Goal: Information Seeking & Learning: Find specific fact

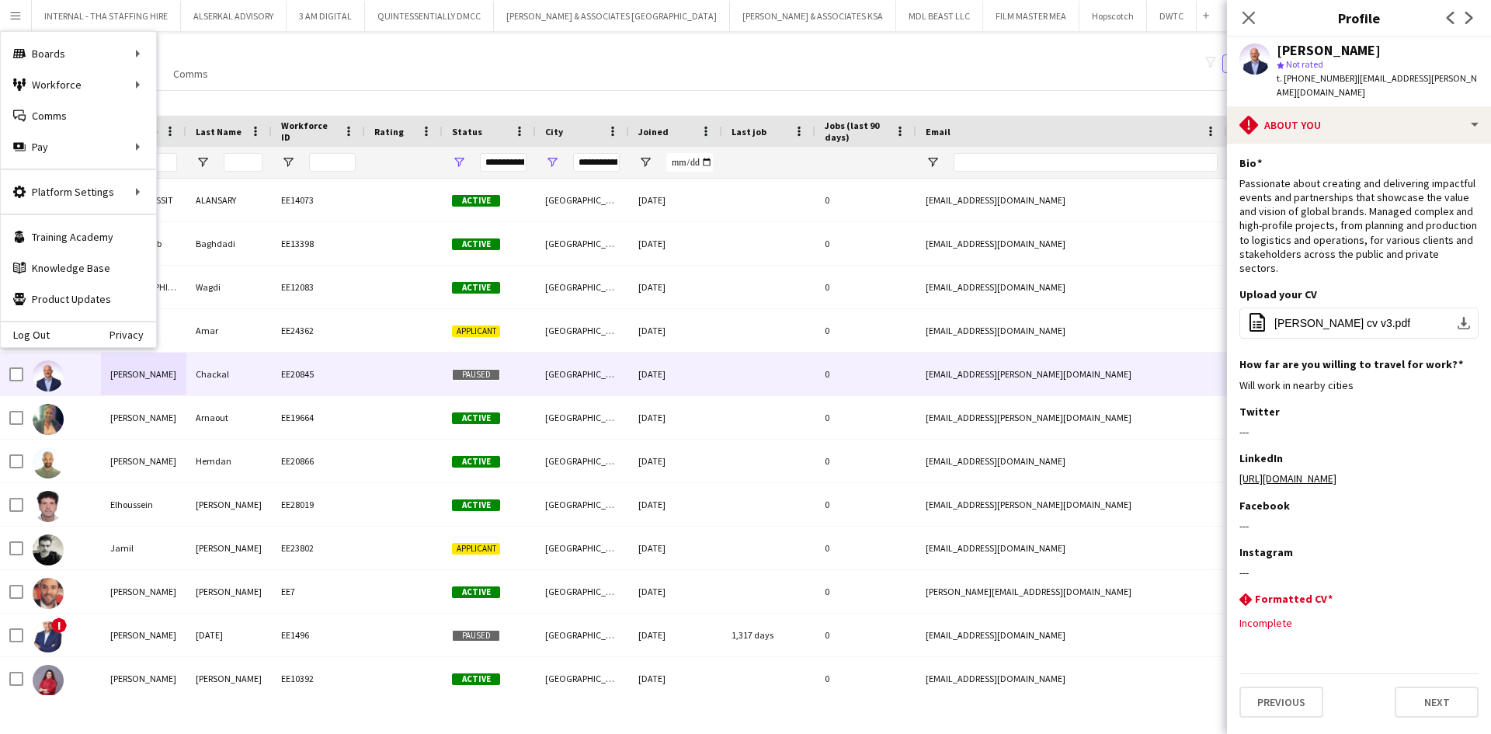
click at [419, 54] on div "My Workforce View Views Default view [PERSON_NAME] New view Update view Delete …" at bounding box center [745, 63] width 1491 height 53
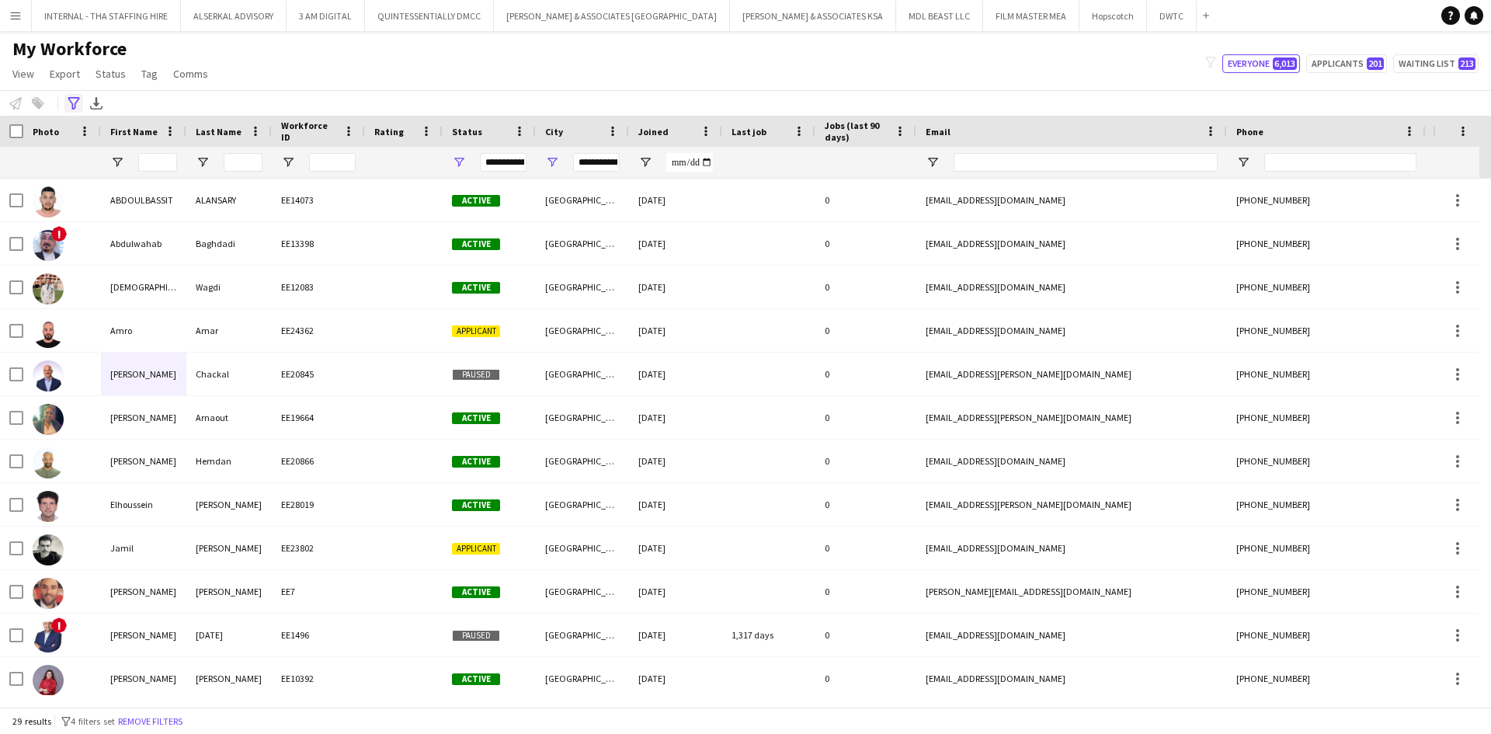
click at [71, 100] on icon "Advanced filters" at bounding box center [74, 103] width 12 height 12
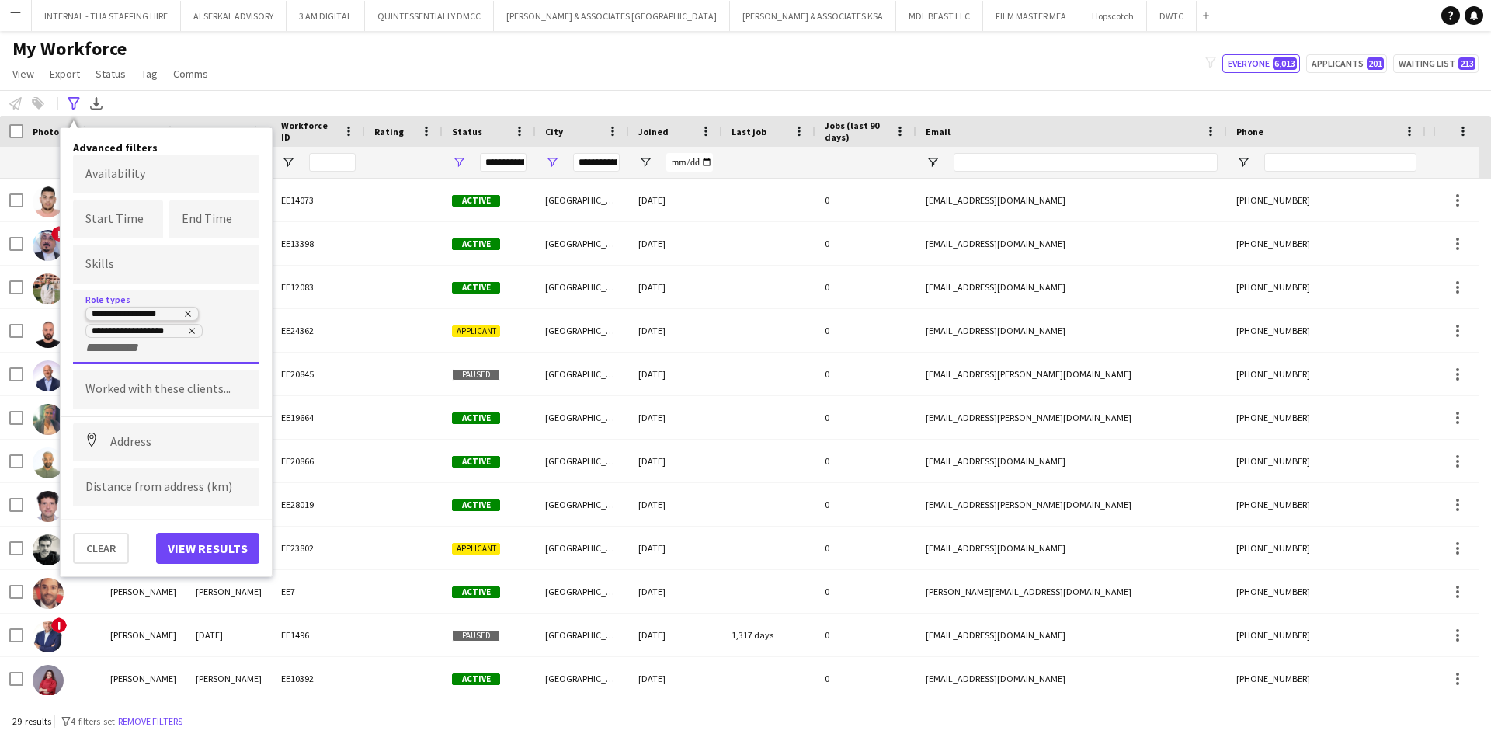
click at [184, 312] on icon "Remove tag" at bounding box center [187, 313] width 9 height 9
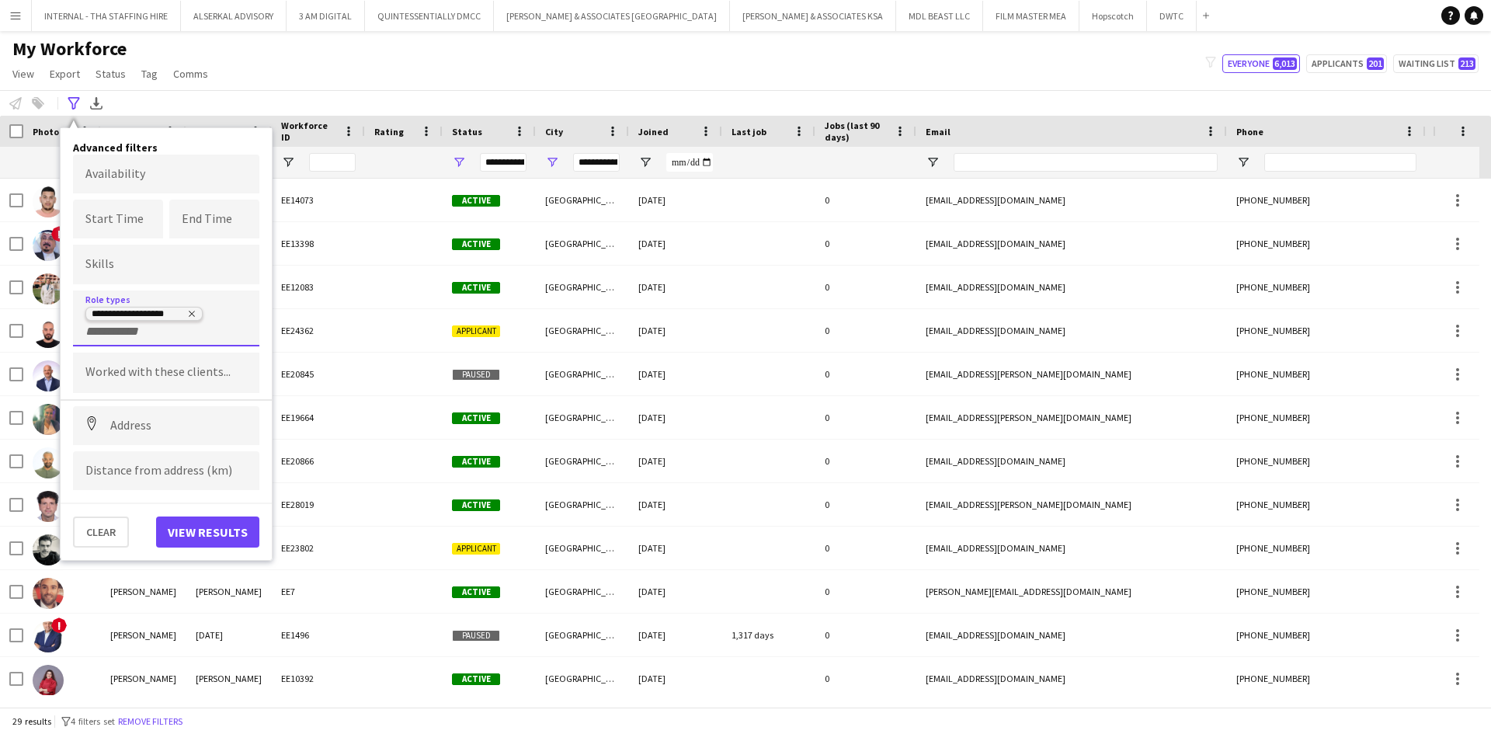
click at [193, 312] on icon "Remove tag" at bounding box center [191, 313] width 9 height 9
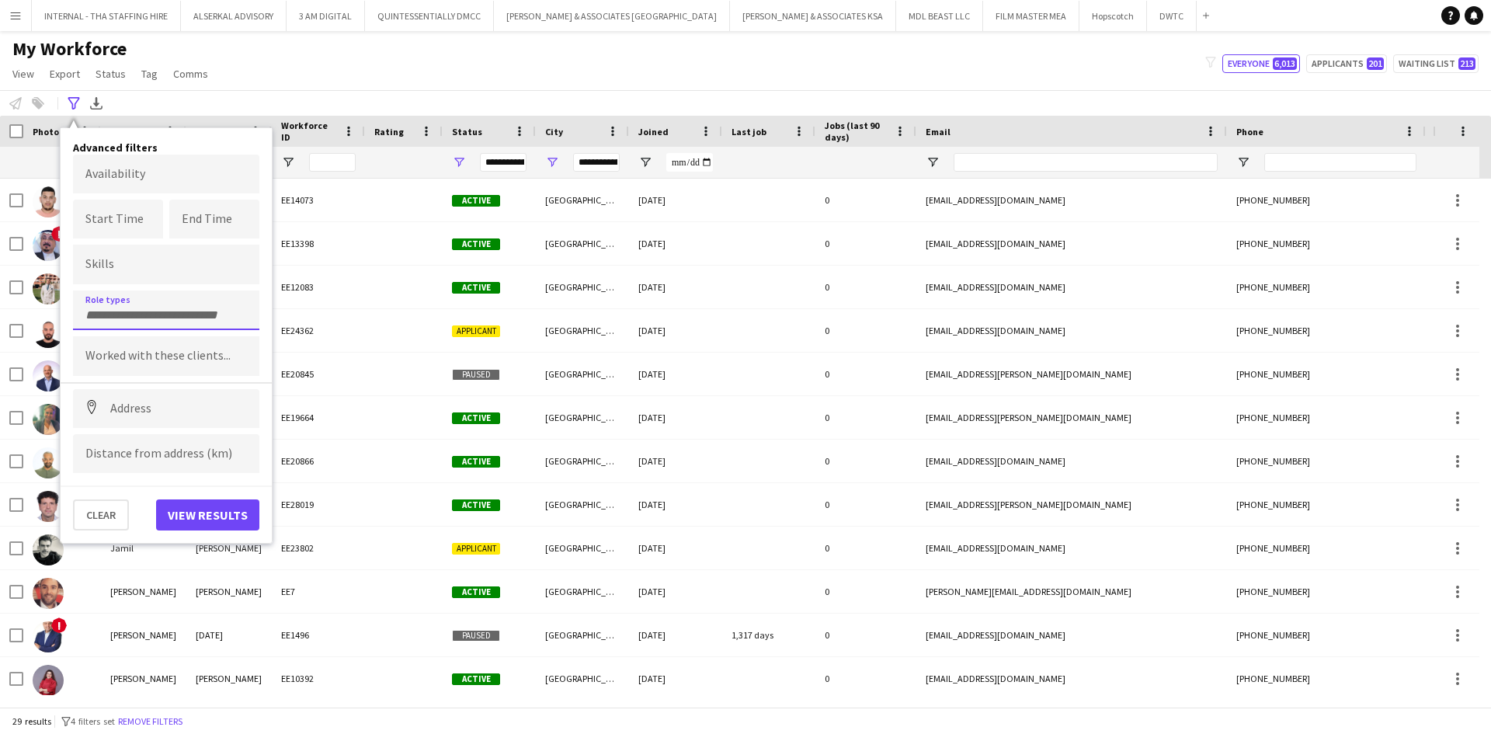
click at [161, 313] on input "Type to search role types..." at bounding box center [166, 315] width 162 height 14
type input "*"
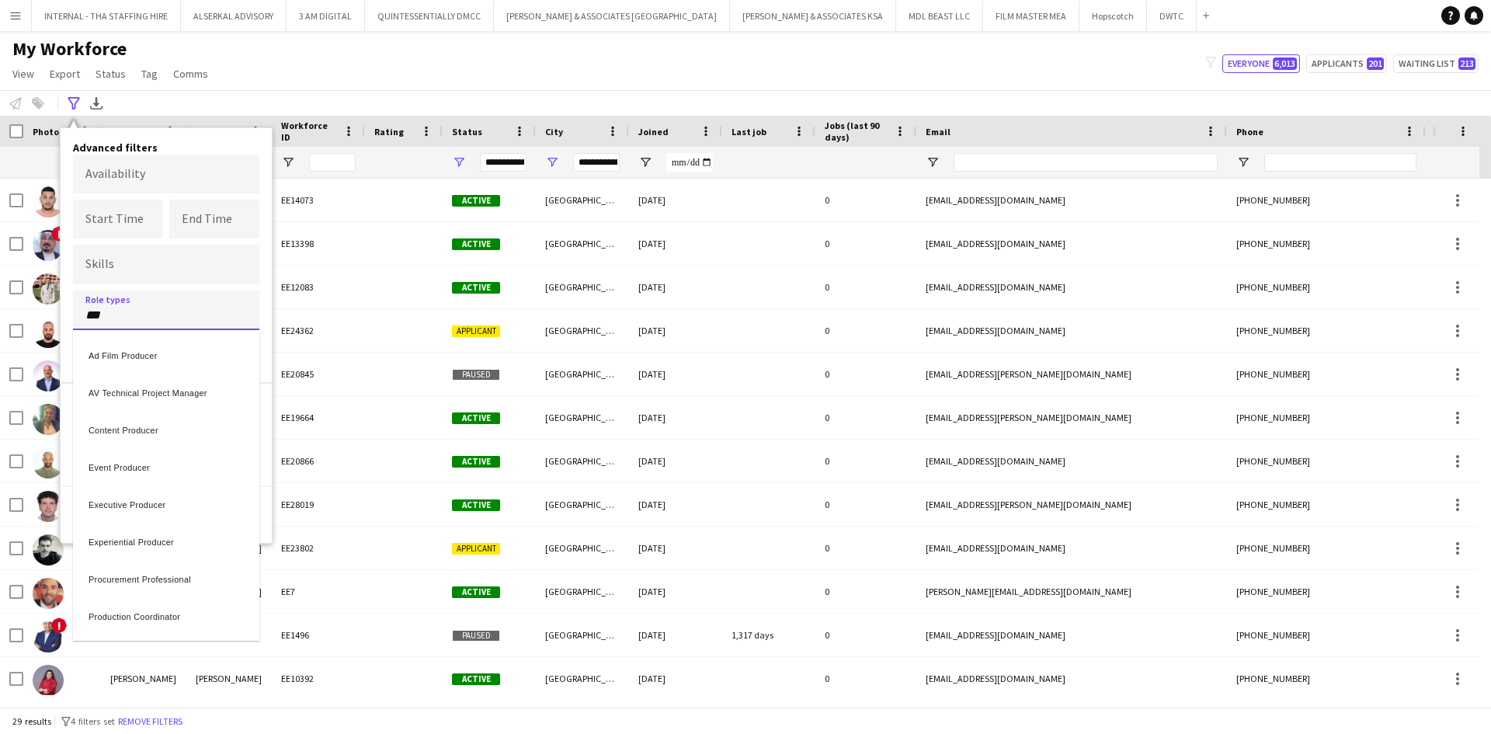
type input "***"
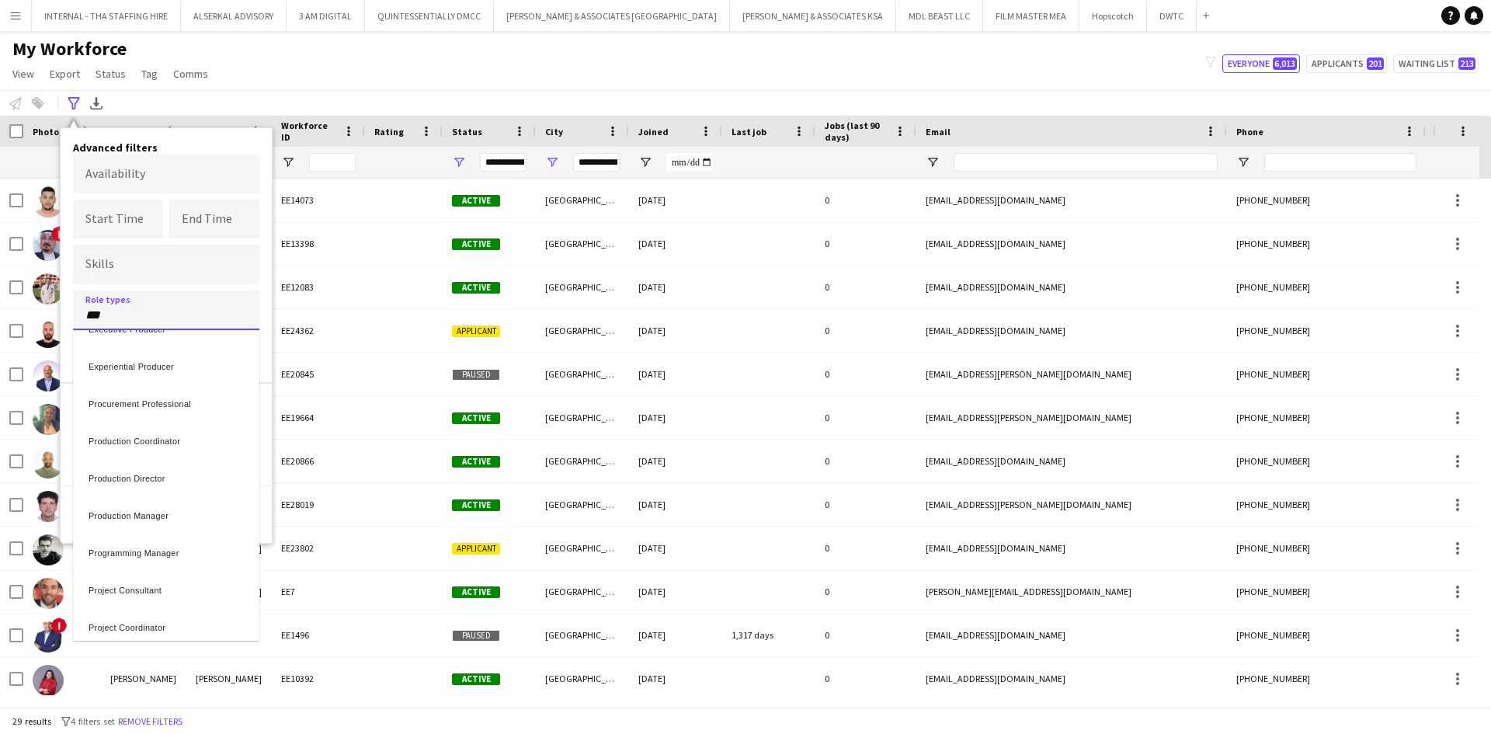
scroll to position [211, 0]
click at [110, 475] on div "Production Manager" at bounding box center [166, 477] width 186 height 37
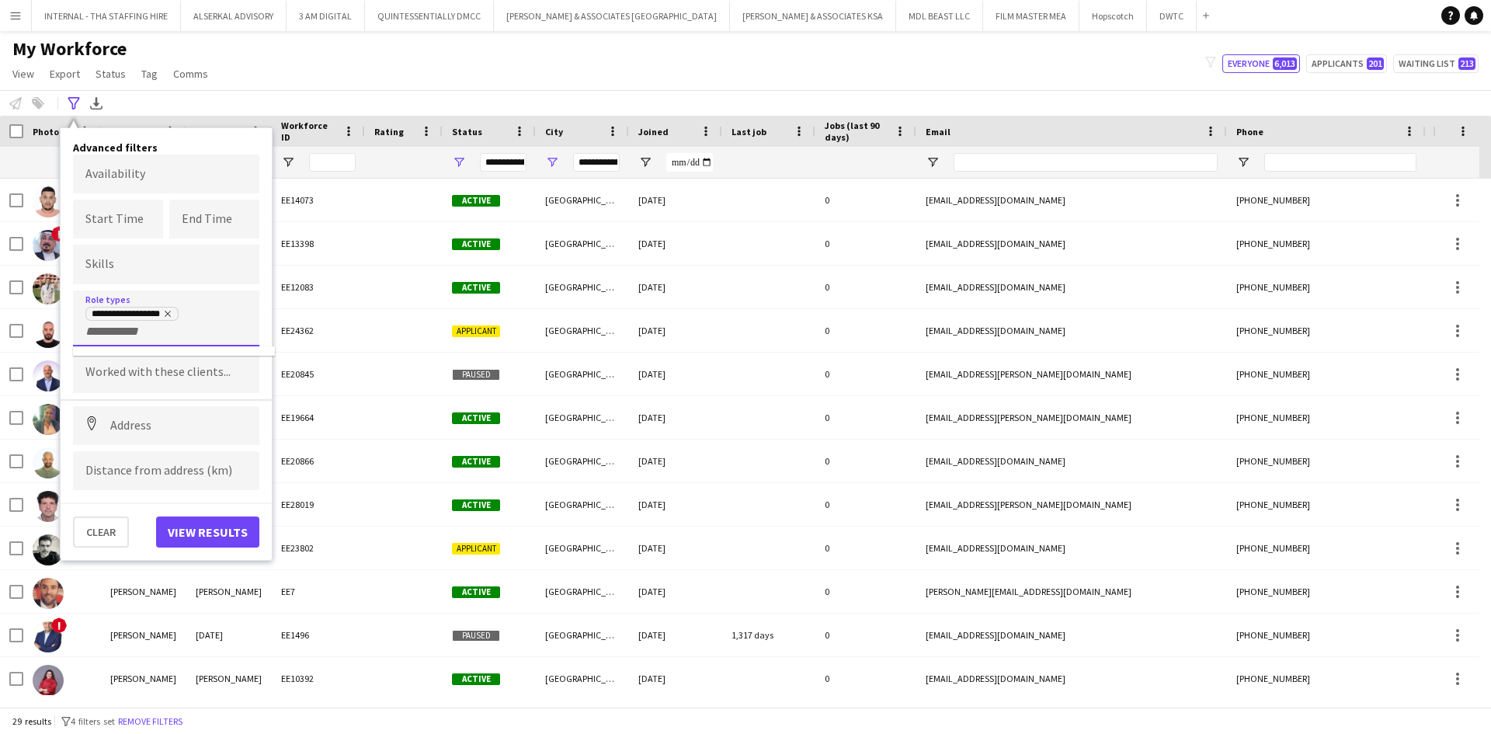
scroll to position [0, 0]
click at [194, 529] on button "View results" at bounding box center [207, 532] width 103 height 31
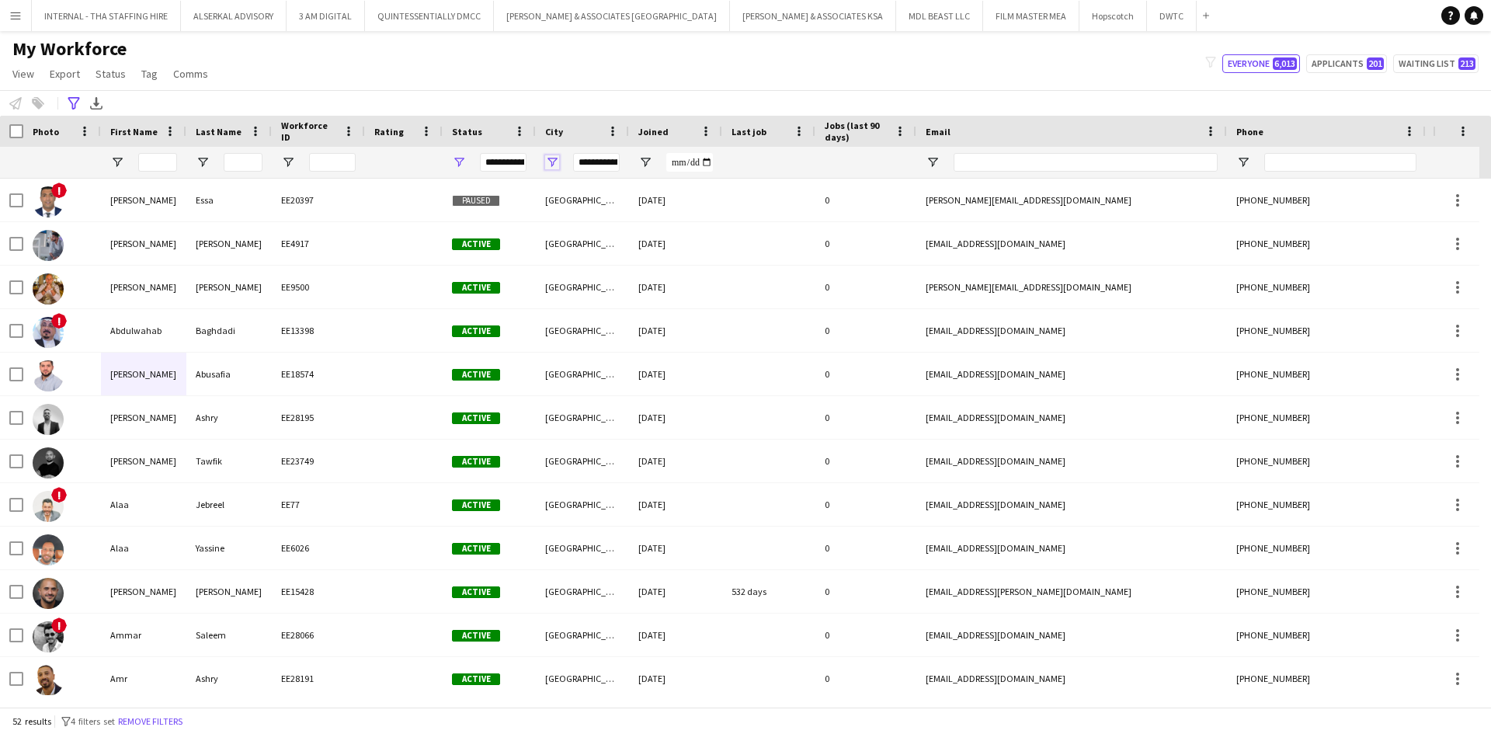
click at [552, 163] on span "Open Filter Menu" at bounding box center [552, 162] width 14 height 14
click at [569, 231] on input "Search filter values" at bounding box center [620, 226] width 137 height 19
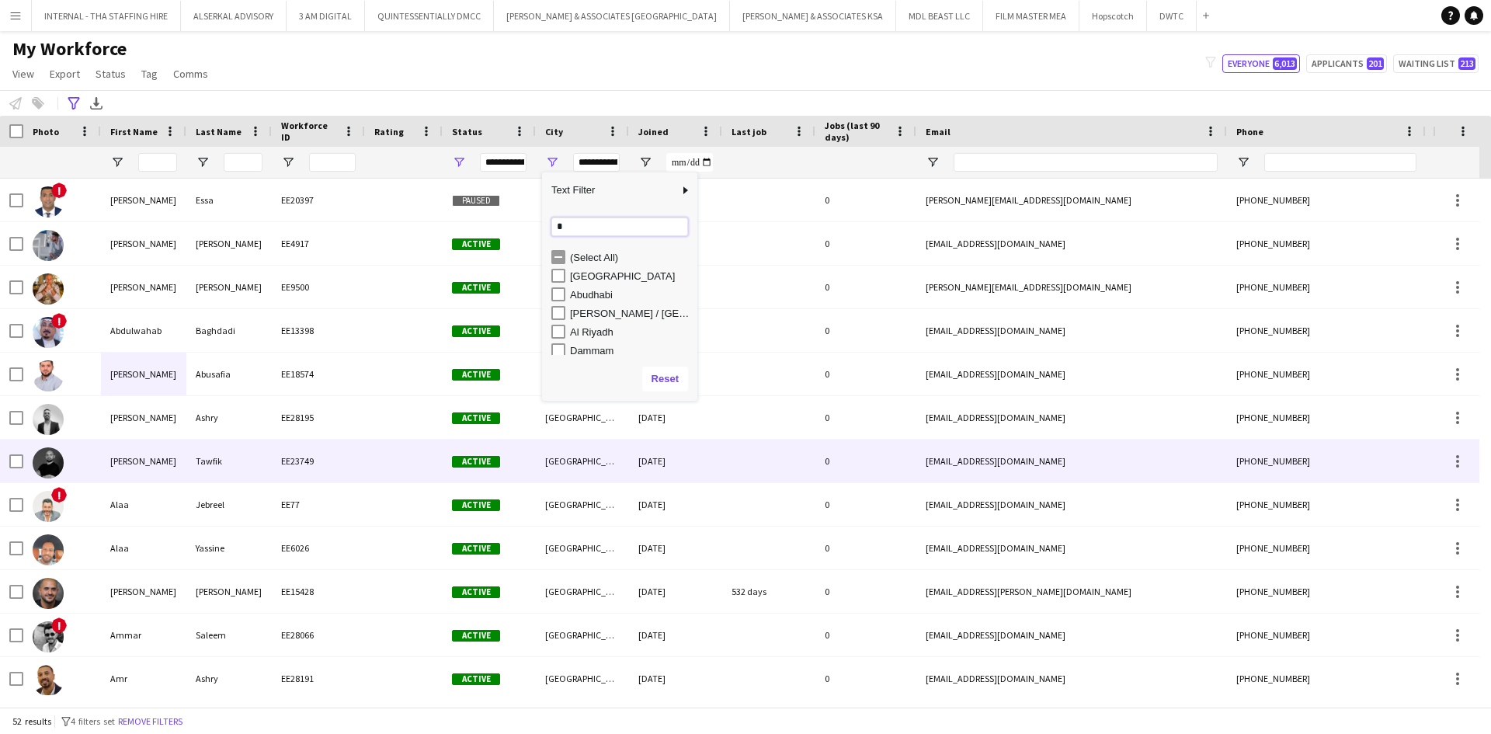
type input "**"
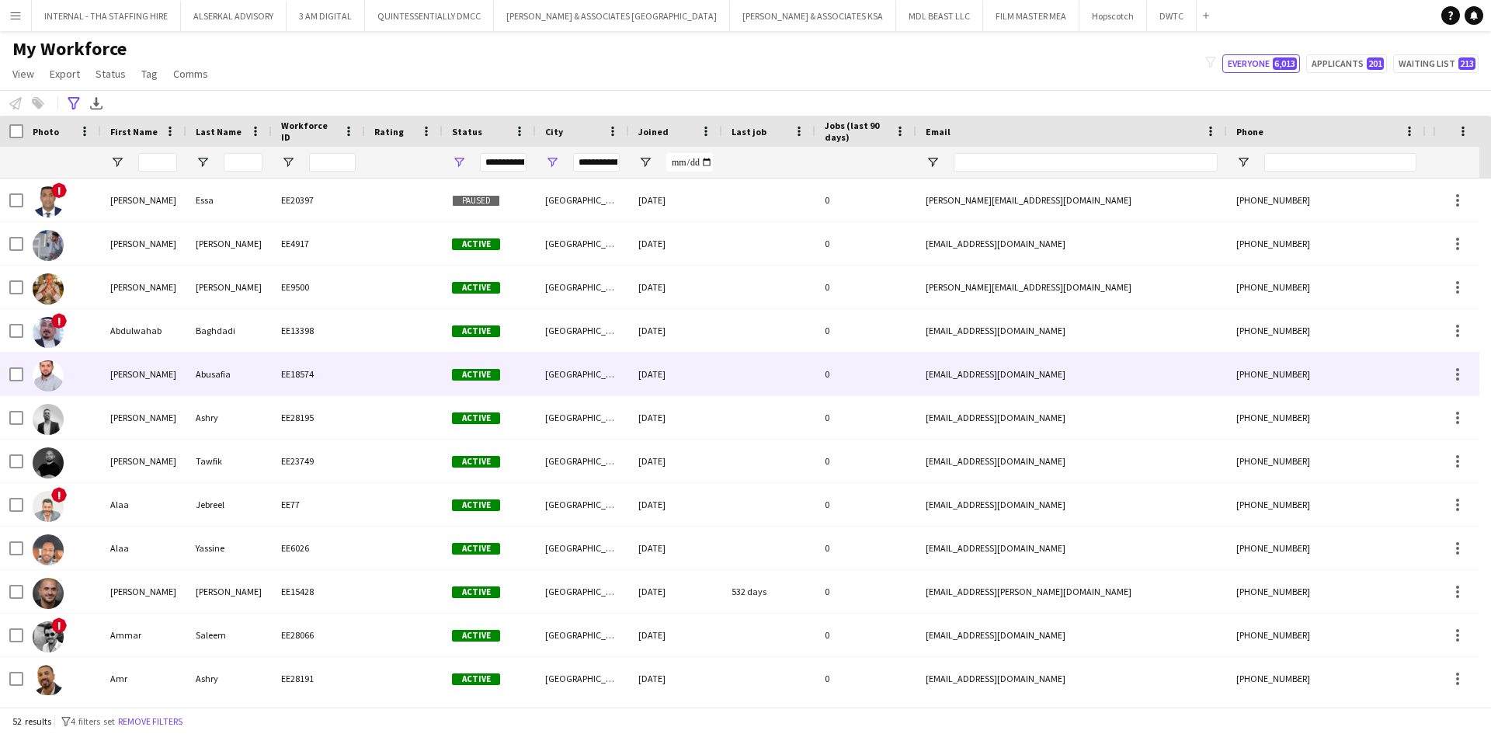
click at [99, 367] on div at bounding box center [62, 374] width 78 height 43
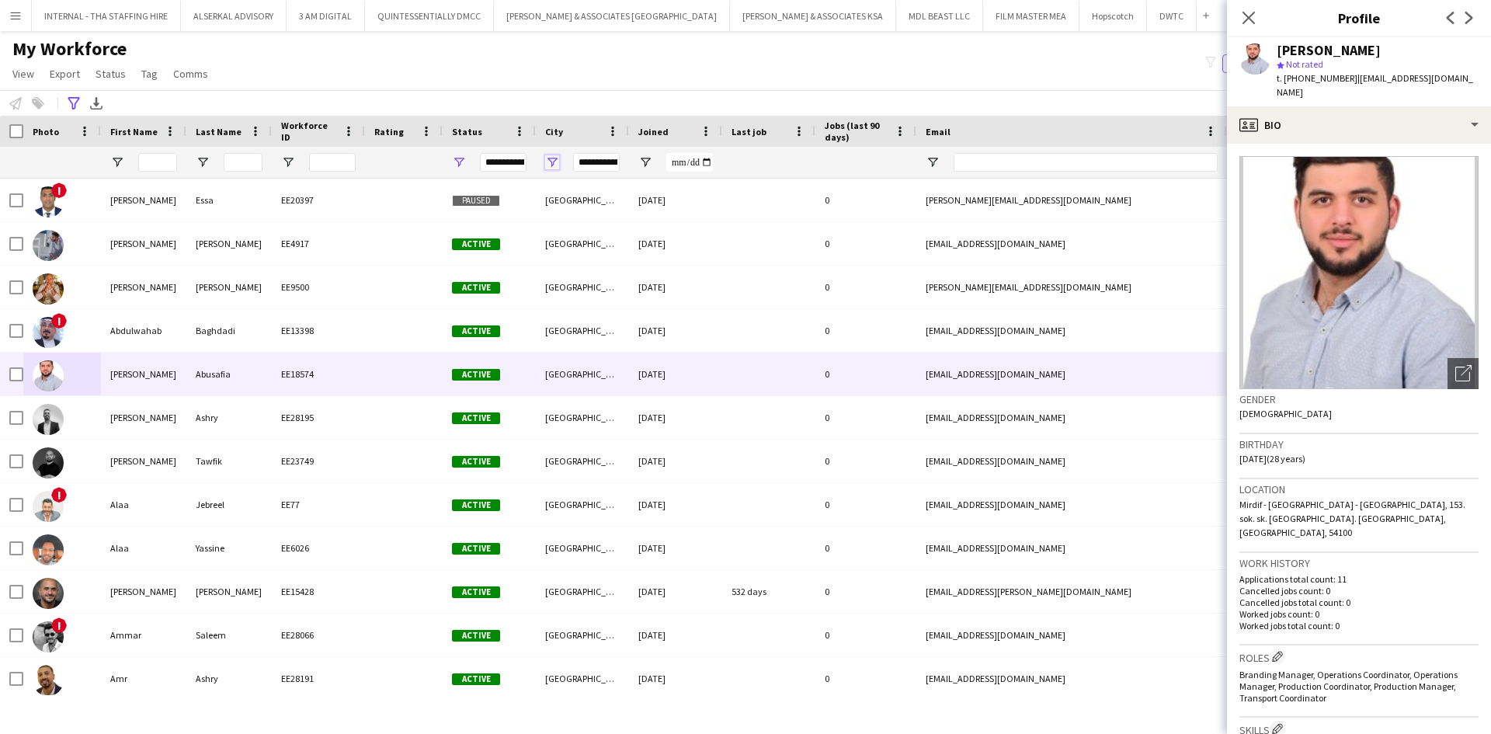
click at [555, 158] on span "Open Filter Menu" at bounding box center [552, 162] width 14 height 14
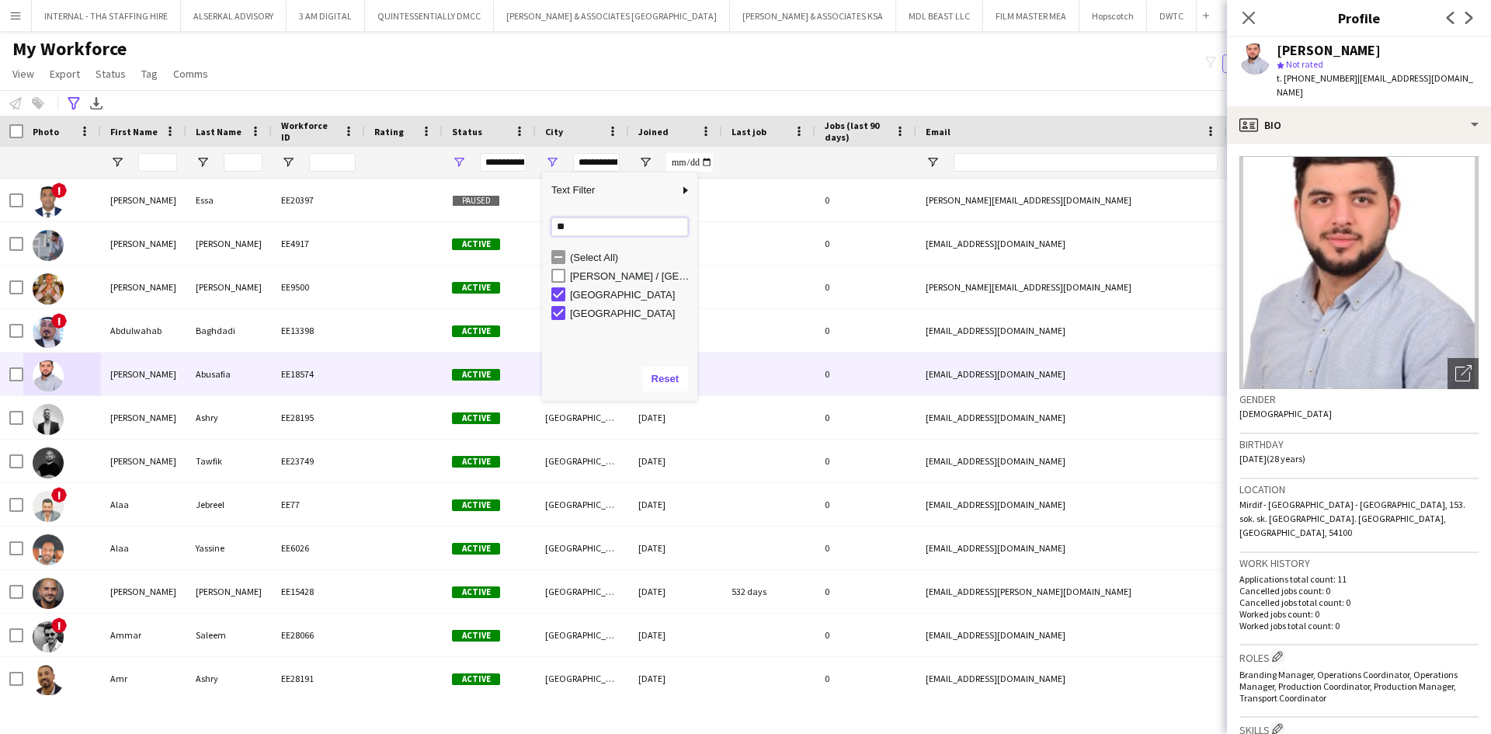
click at [576, 227] on input "**" at bounding box center [620, 226] width 137 height 19
type input "*"
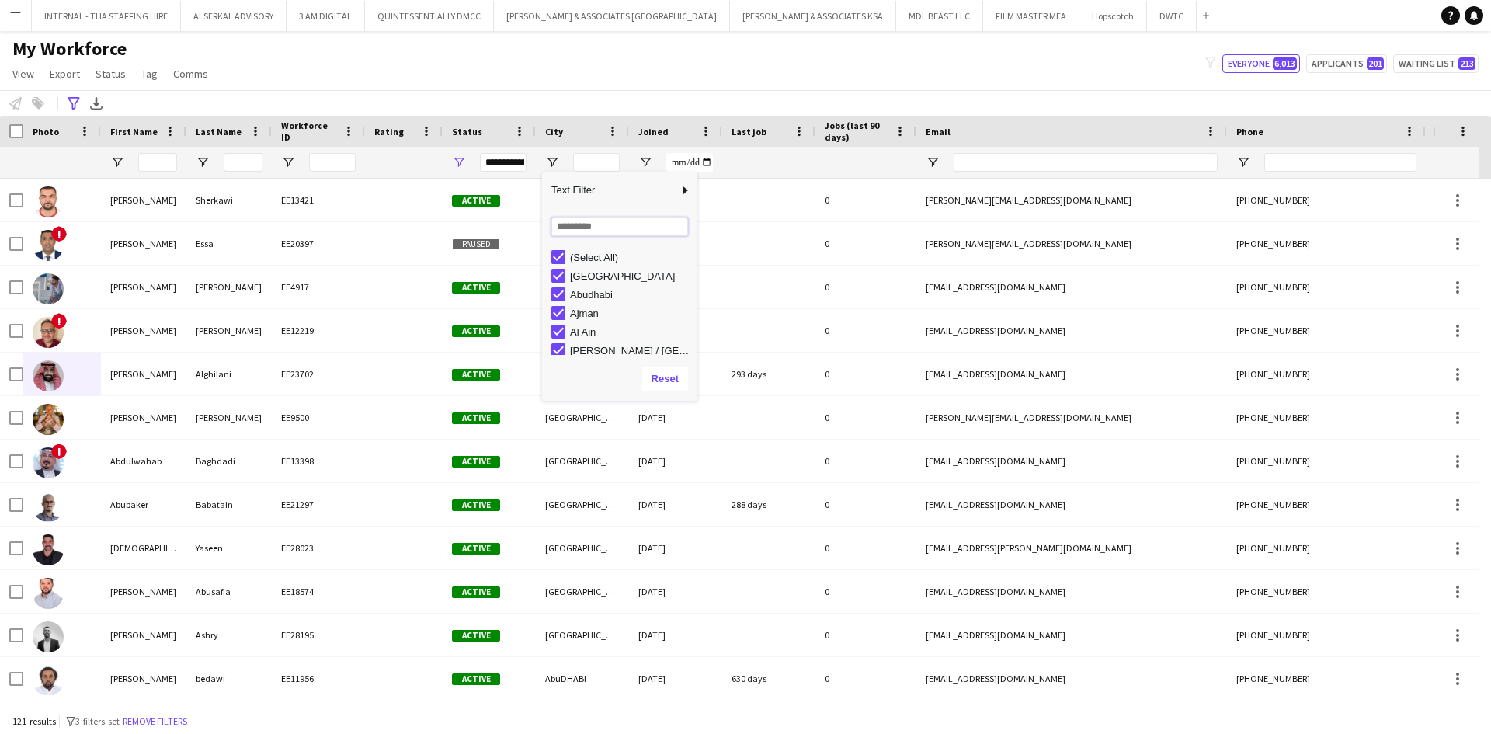
click at [573, 227] on input "Search filter values" at bounding box center [620, 226] width 137 height 19
type input "***"
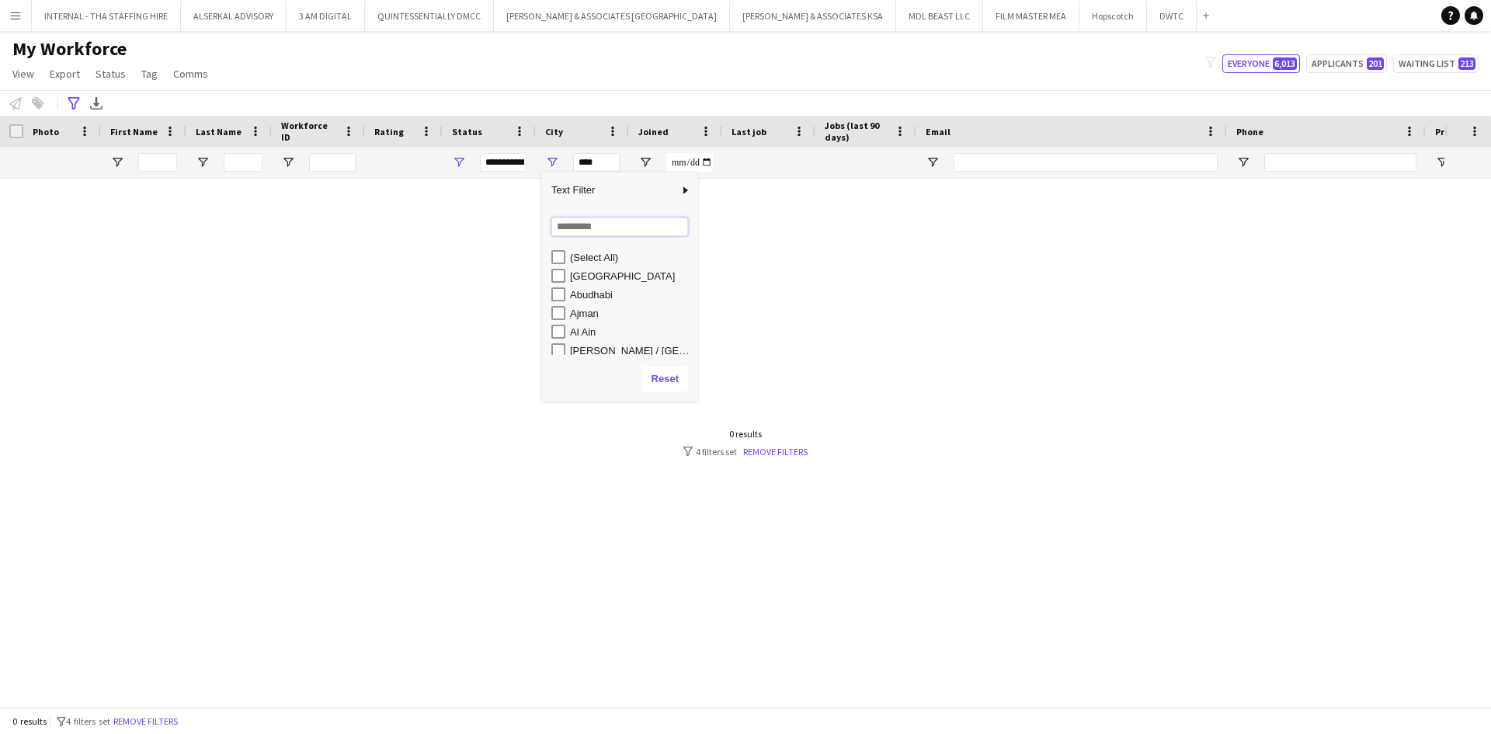
click at [568, 228] on input "Search filter values" at bounding box center [620, 226] width 137 height 19
type input "***"
drag, startPoint x: 576, startPoint y: 275, endPoint x: 576, endPoint y: 300, distance: 24.9
click at [576, 300] on div "(Select All) Al [GEOGRAPHIC_DATA] [GEOGRAPHIC_DATA]" at bounding box center [619, 276] width 155 height 56
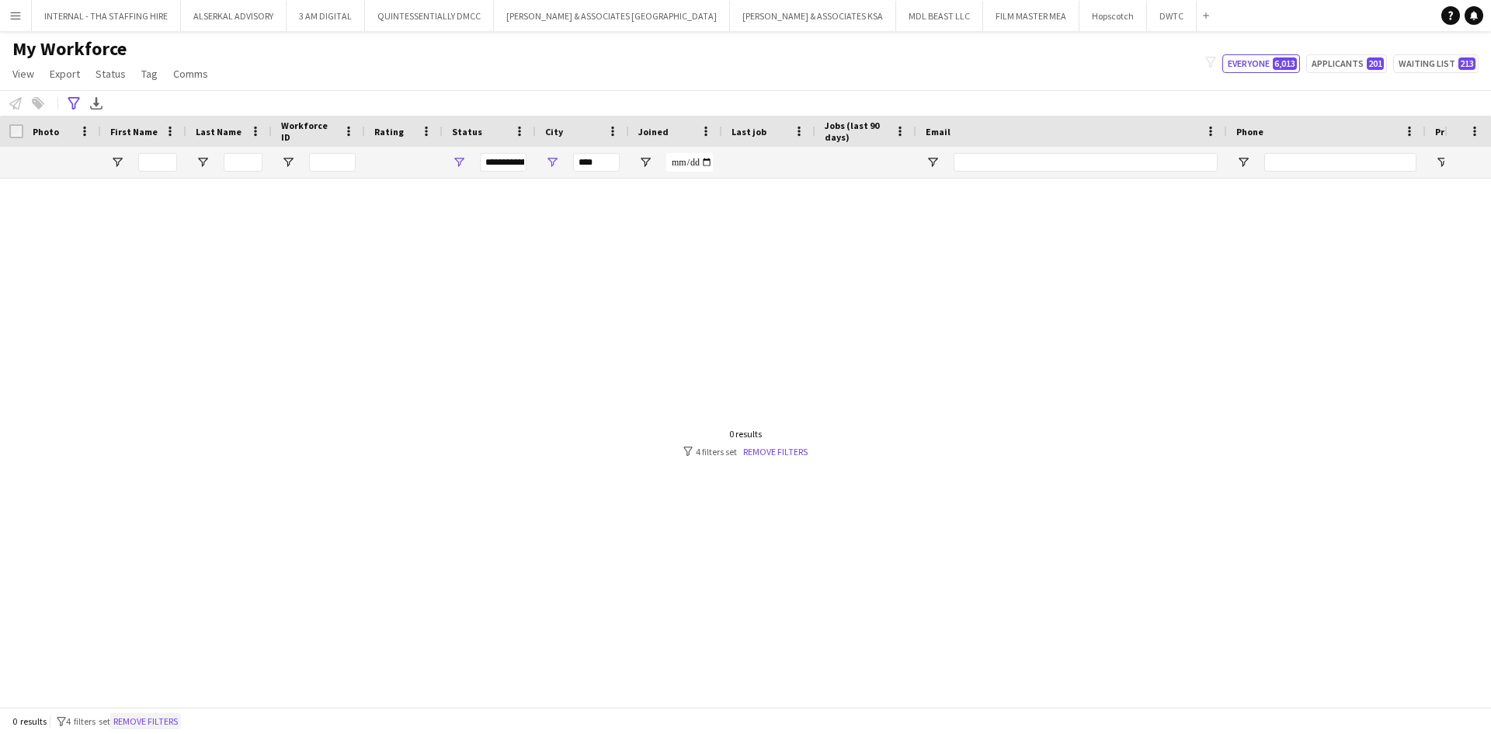
click at [158, 721] on button "Remove filters" at bounding box center [145, 721] width 71 height 17
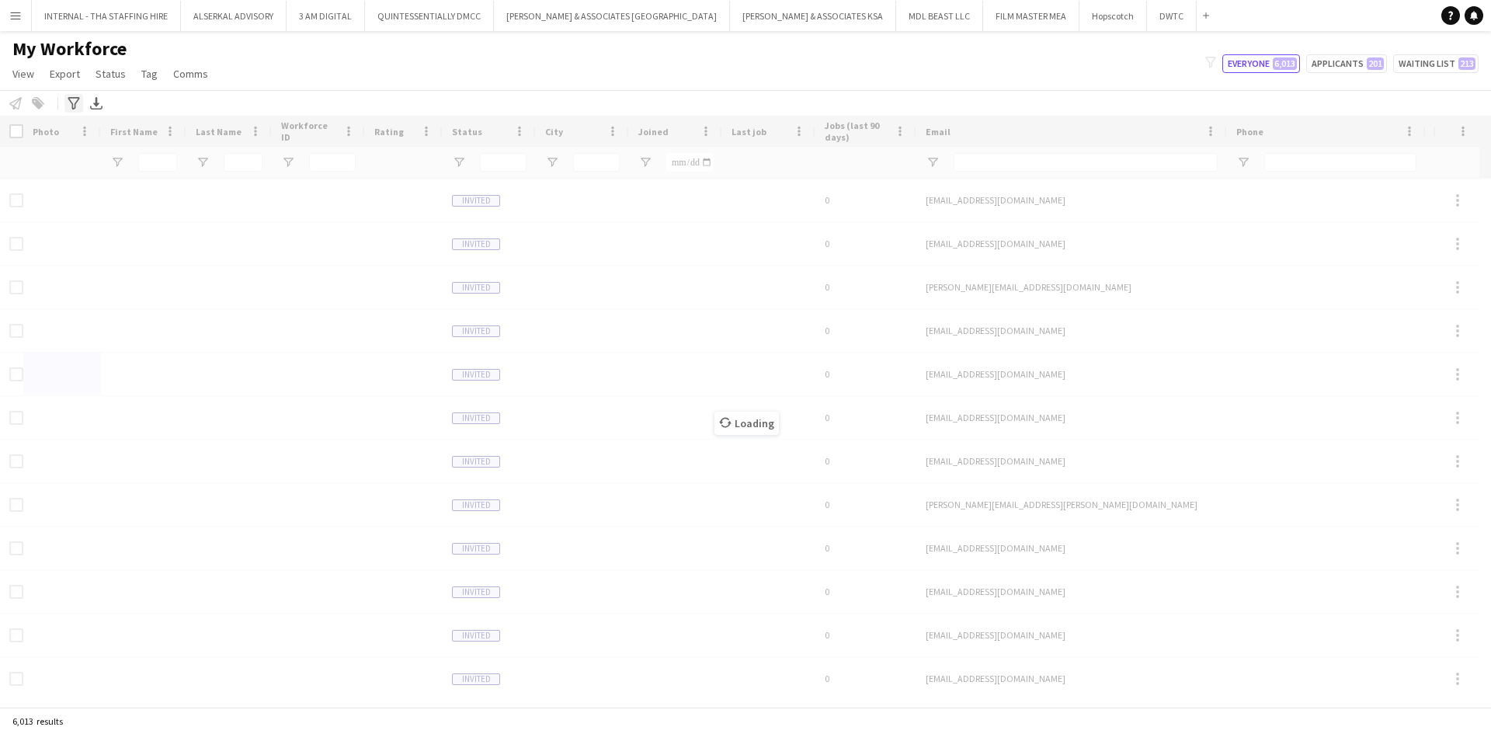
click at [74, 99] on icon "Advanced filters" at bounding box center [74, 103] width 12 height 12
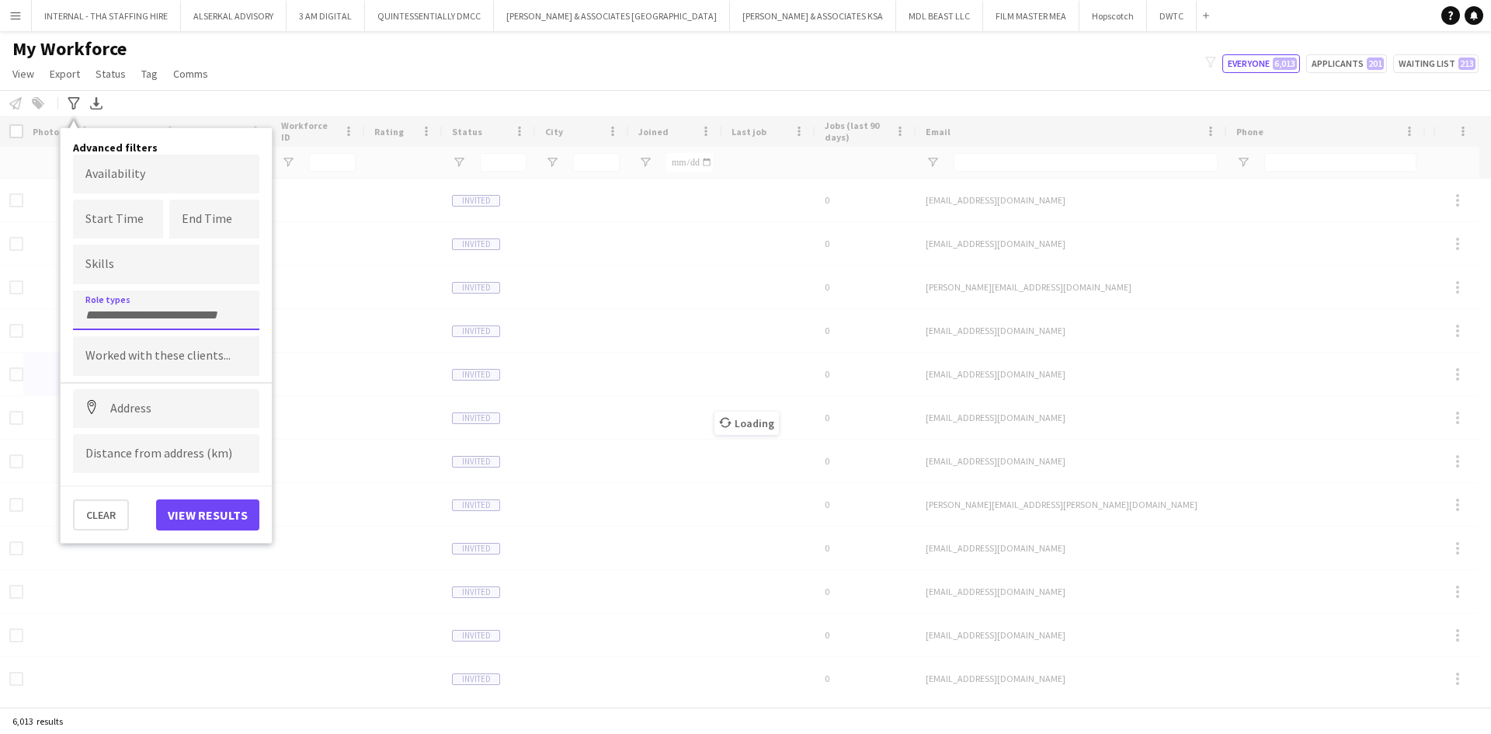
click at [182, 315] on input "Type to search role types..." at bounding box center [166, 315] width 162 height 14
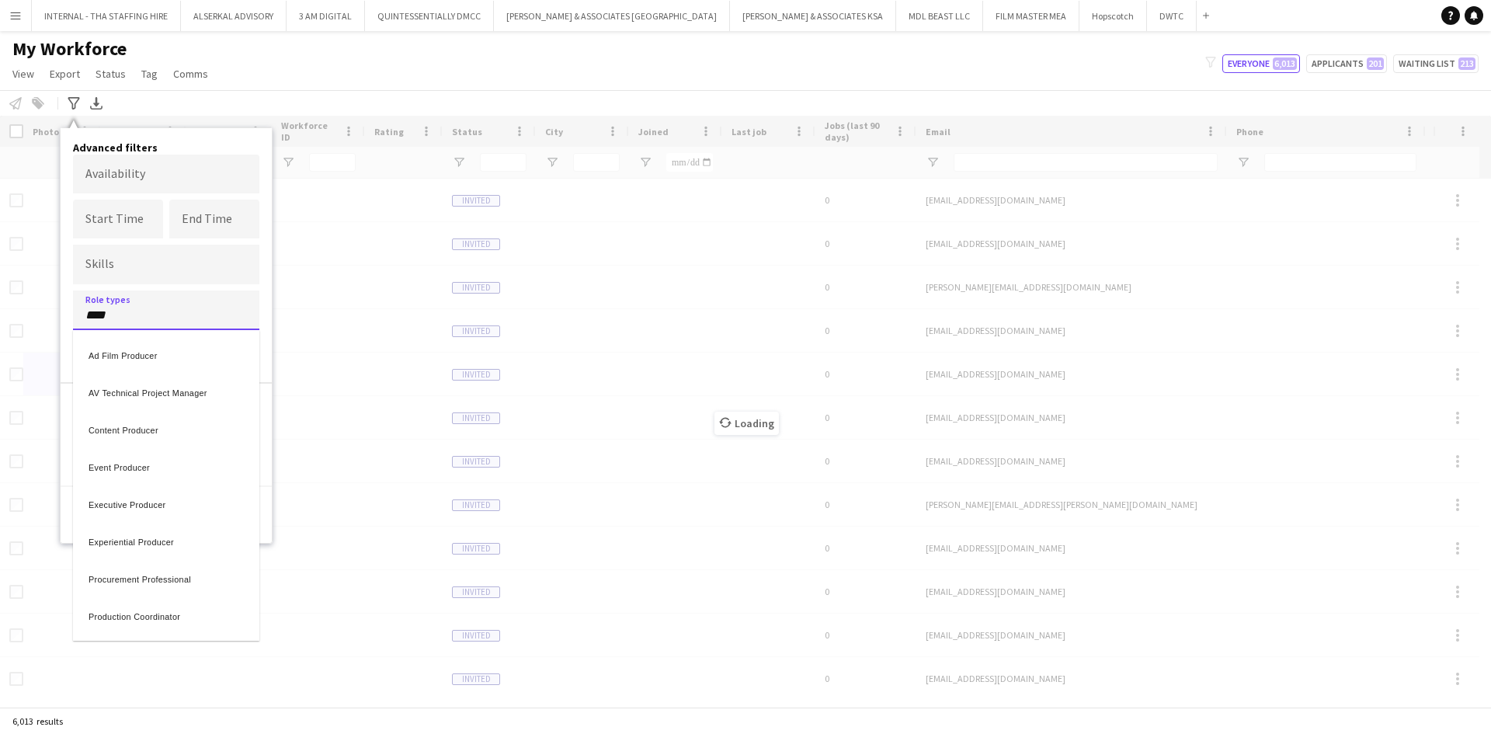
type input "****"
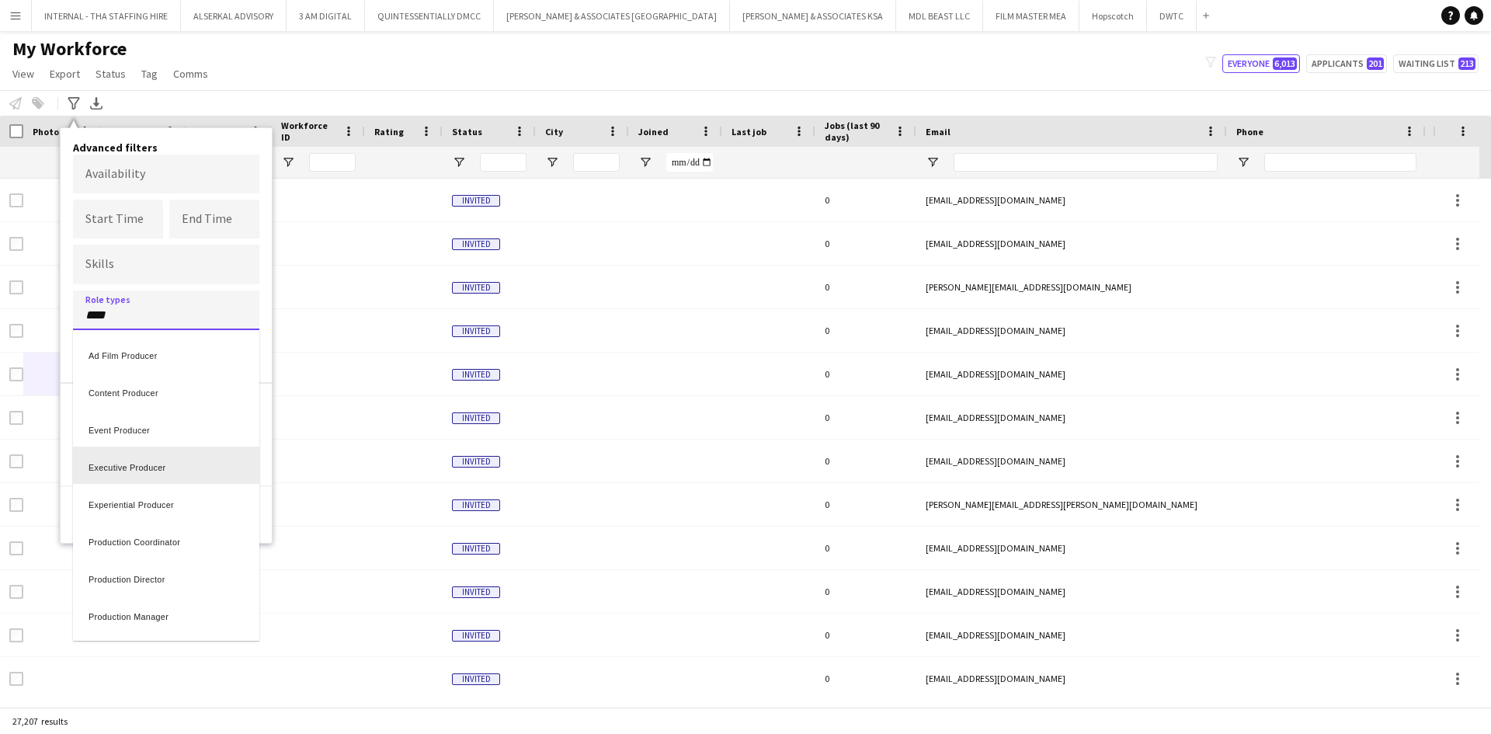
scroll to position [109, 0]
click at [127, 506] on div "Production Manager" at bounding box center [166, 505] width 186 height 37
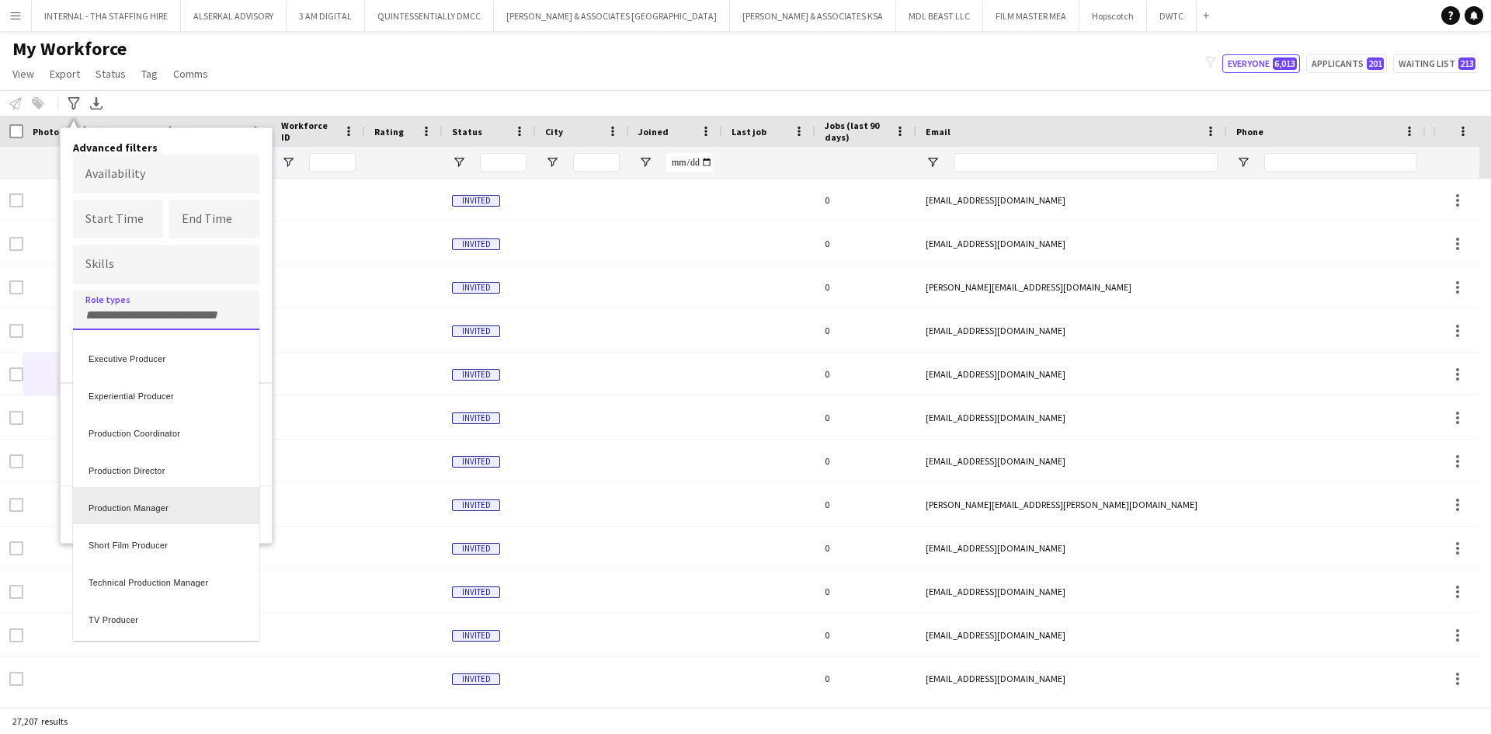
scroll to position [0, 0]
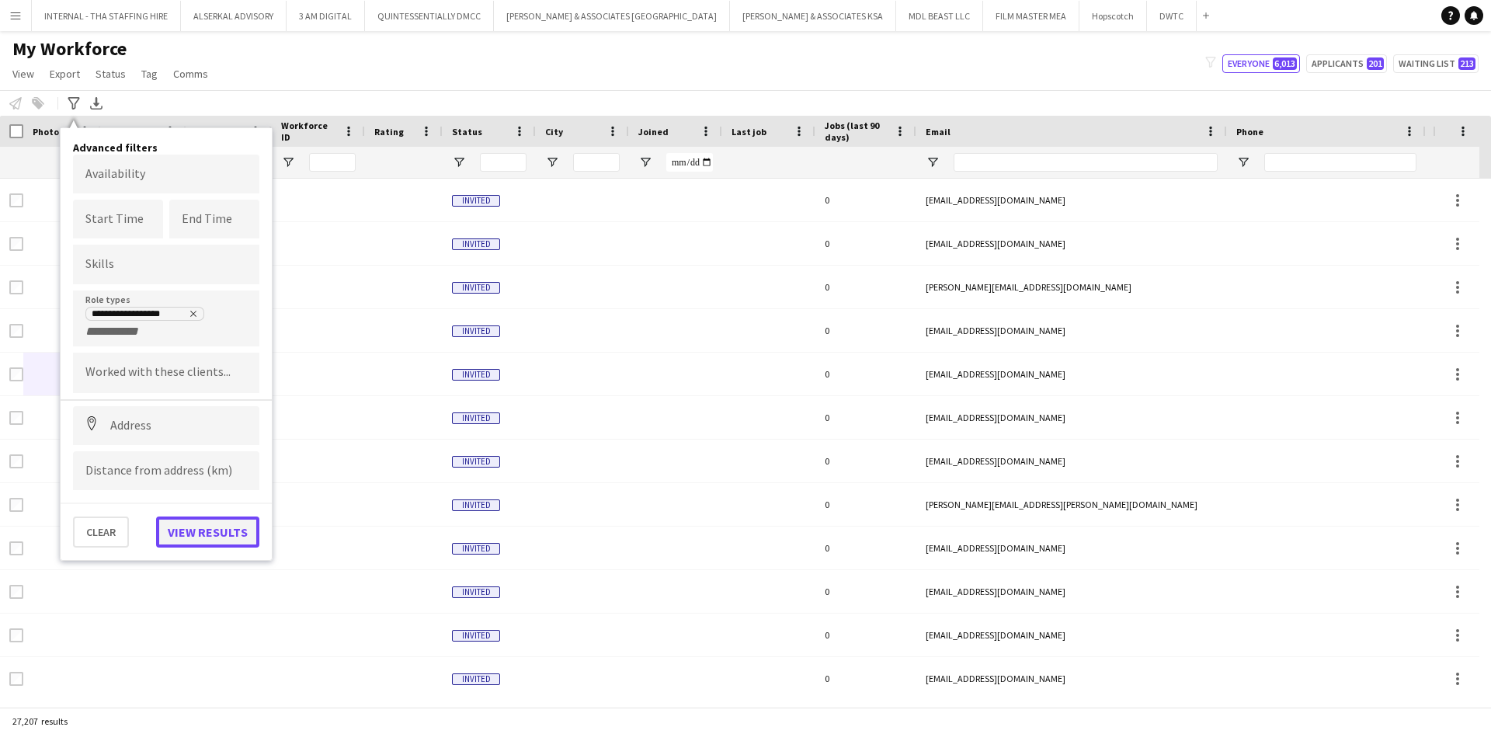
click at [179, 539] on button "View results" at bounding box center [207, 532] width 103 height 31
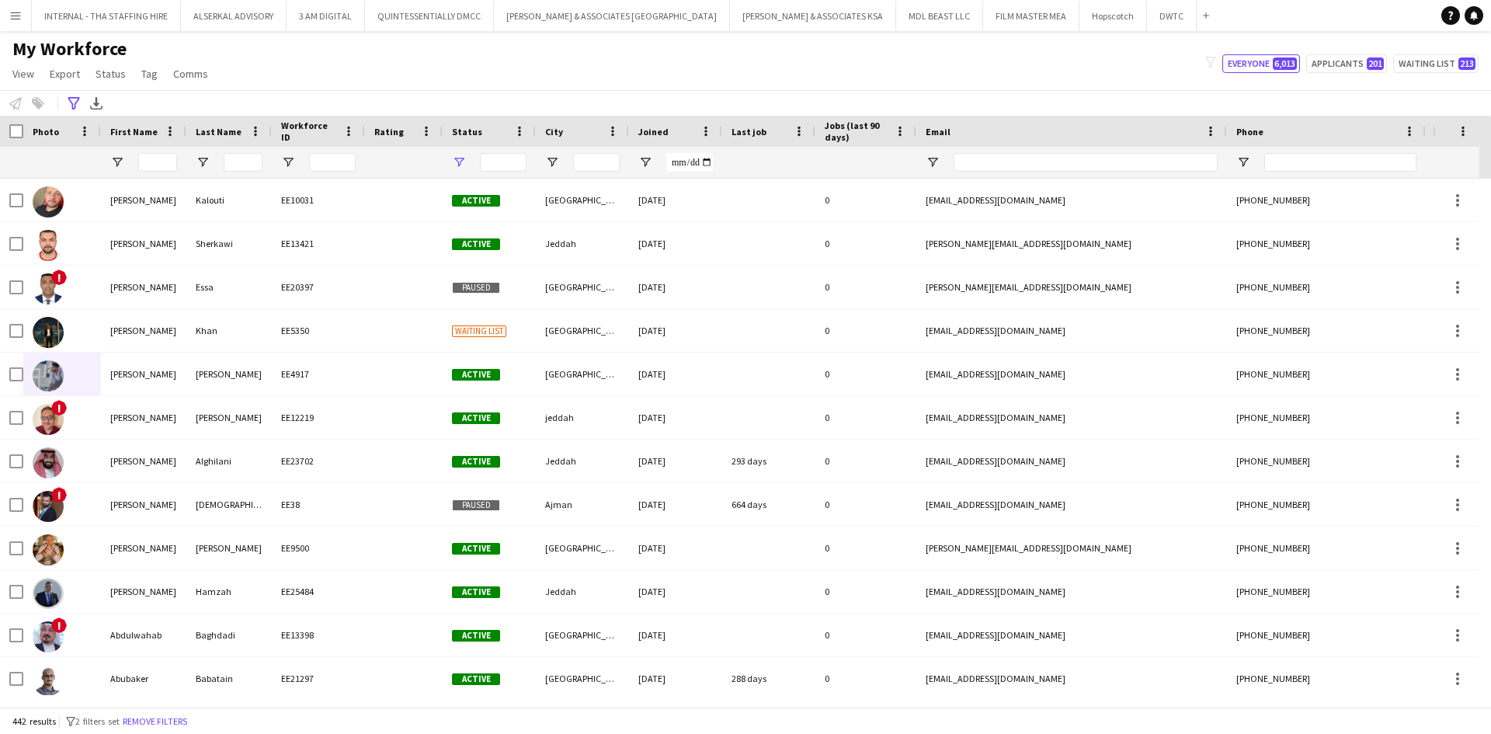
type input "**********"
click at [555, 158] on span "Open Filter Menu" at bounding box center [552, 162] width 14 height 14
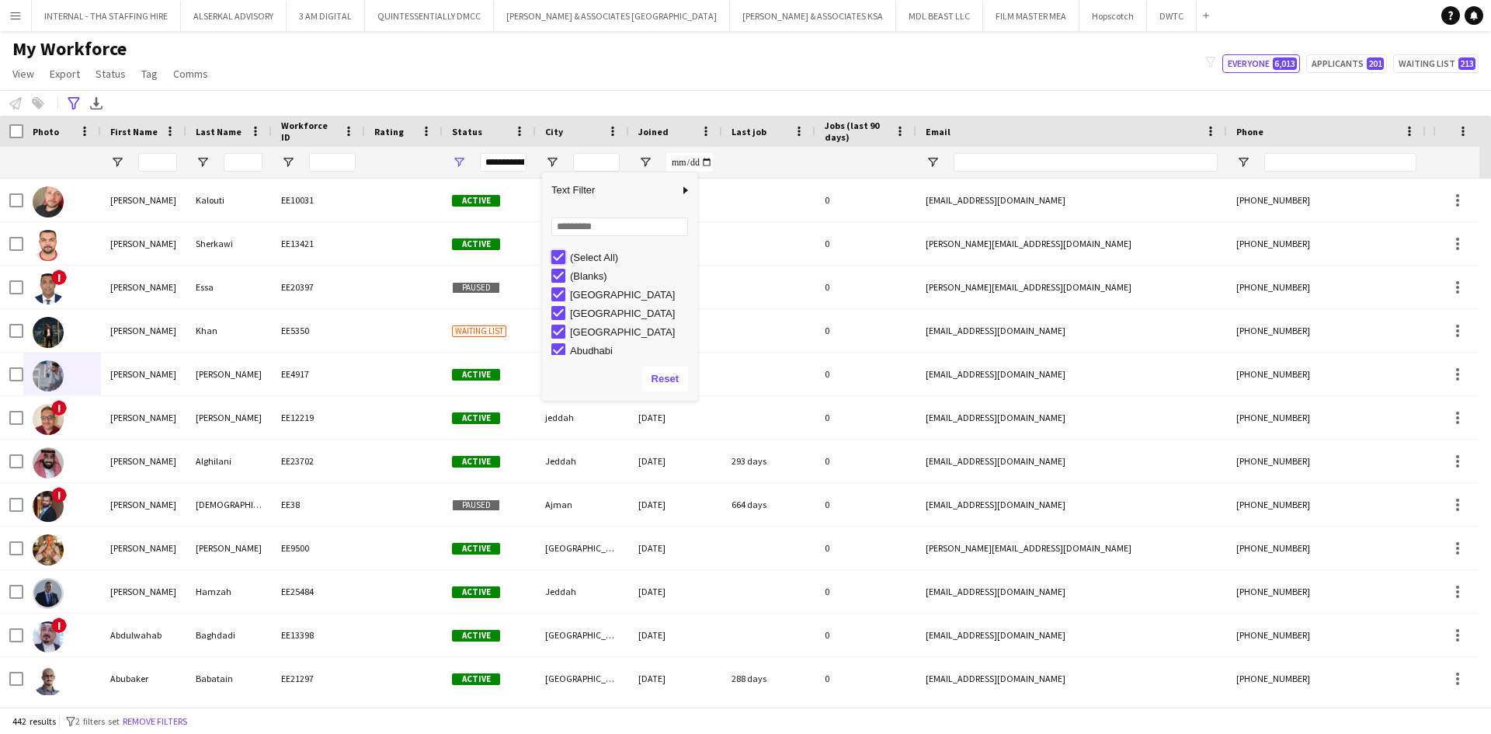
type input "***"
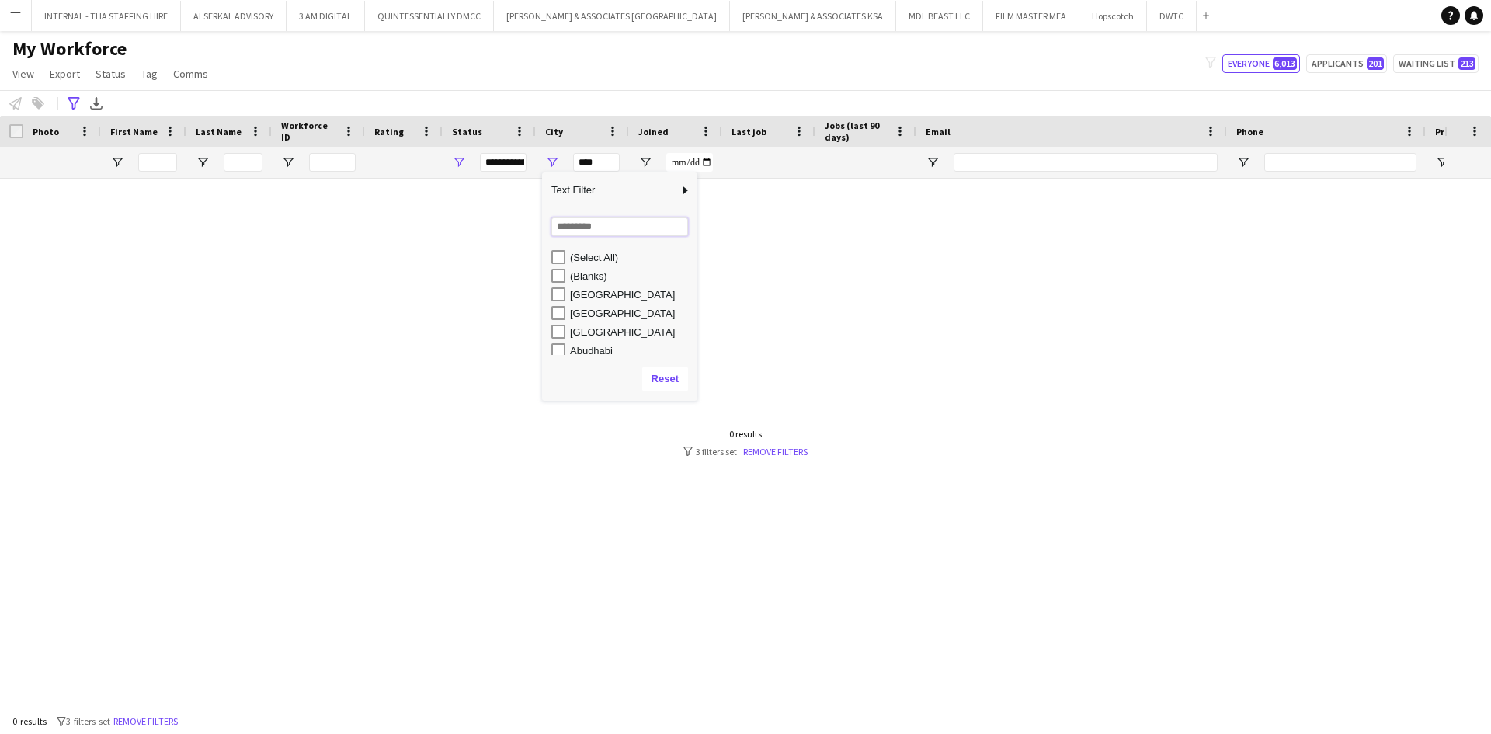
click at [580, 223] on input "Search filter values" at bounding box center [620, 226] width 137 height 19
type input "***"
click at [584, 294] on div "Jeddah - [GEOGRAPHIC_DATA]" at bounding box center [631, 295] width 123 height 12
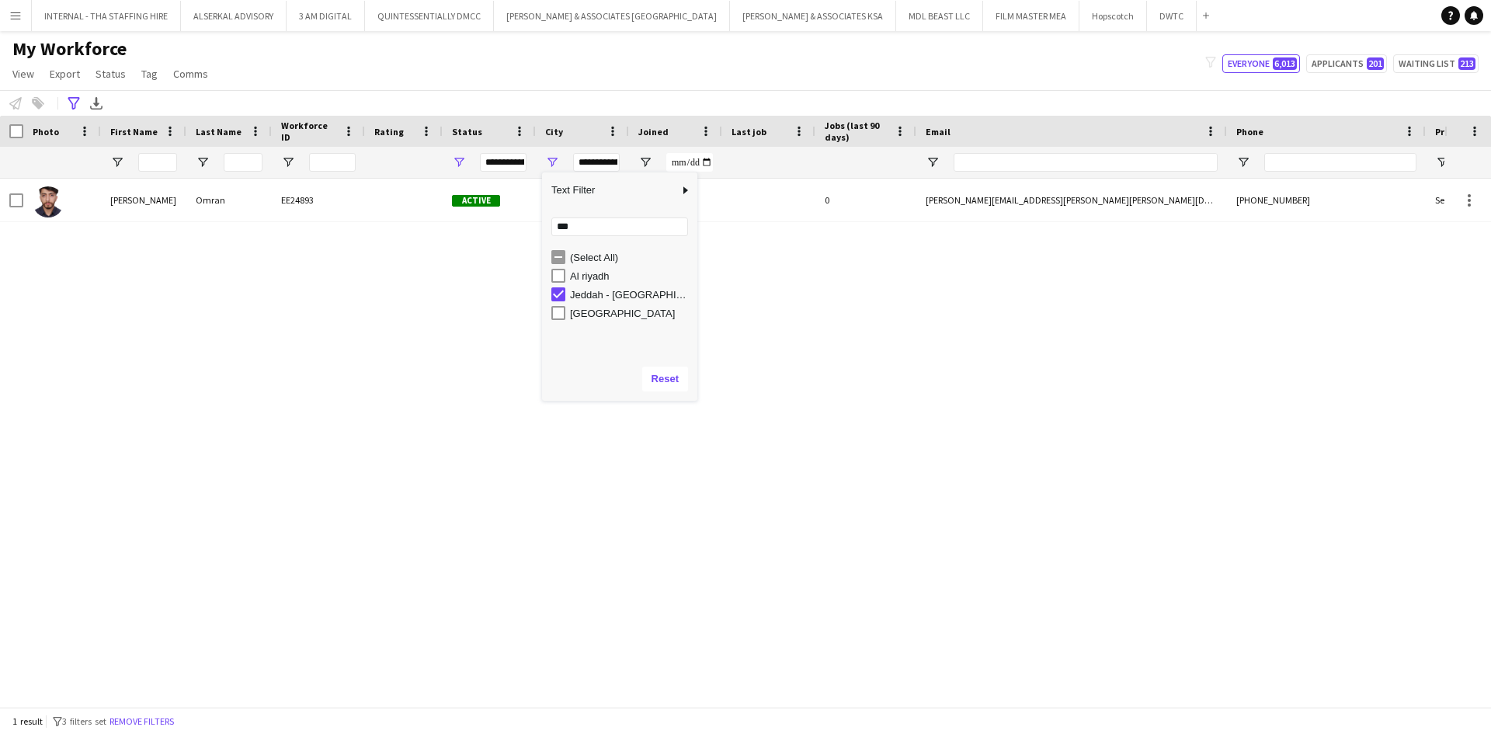
click at [583, 318] on div "[GEOGRAPHIC_DATA]" at bounding box center [631, 314] width 123 height 12
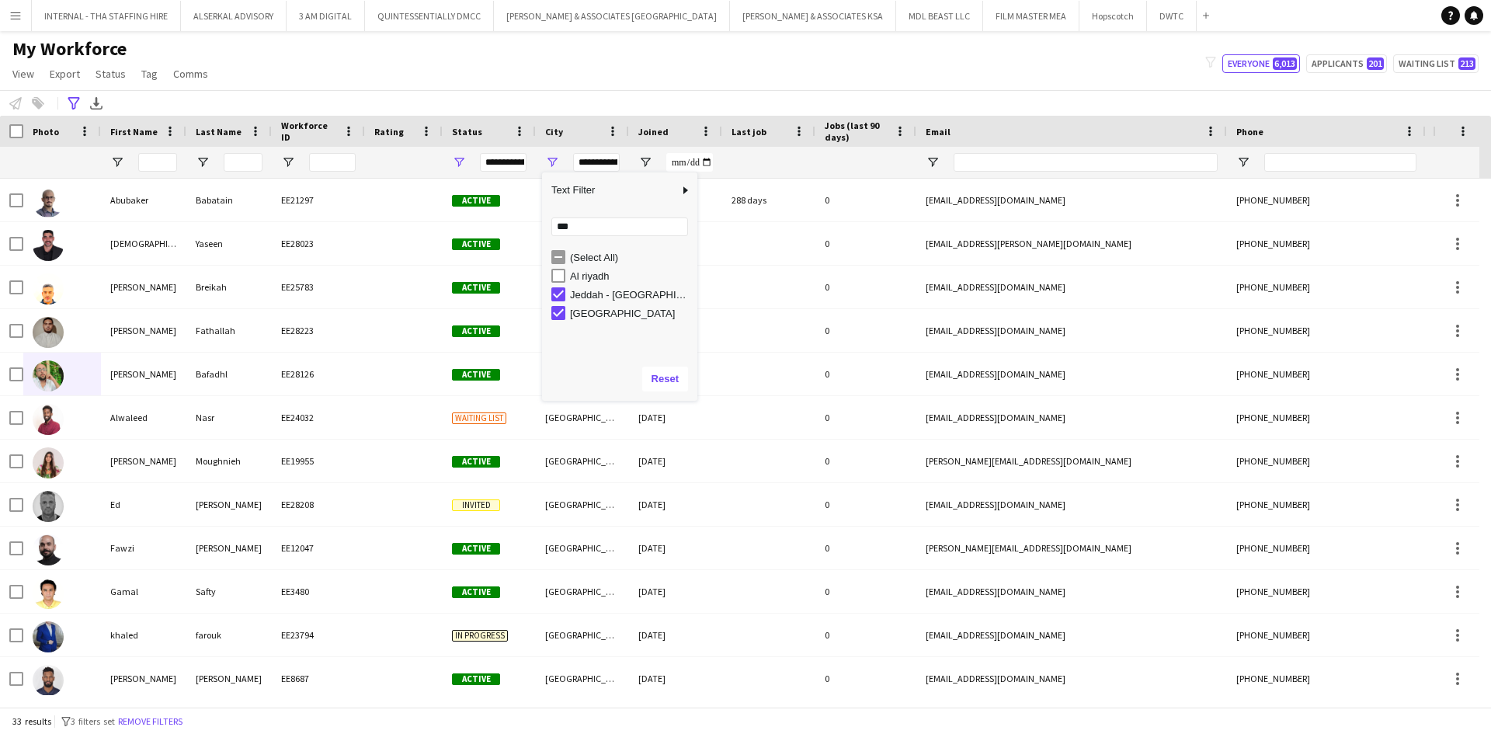
click at [587, 275] on div "Al riyadh" at bounding box center [631, 276] width 123 height 12
type input "**********"
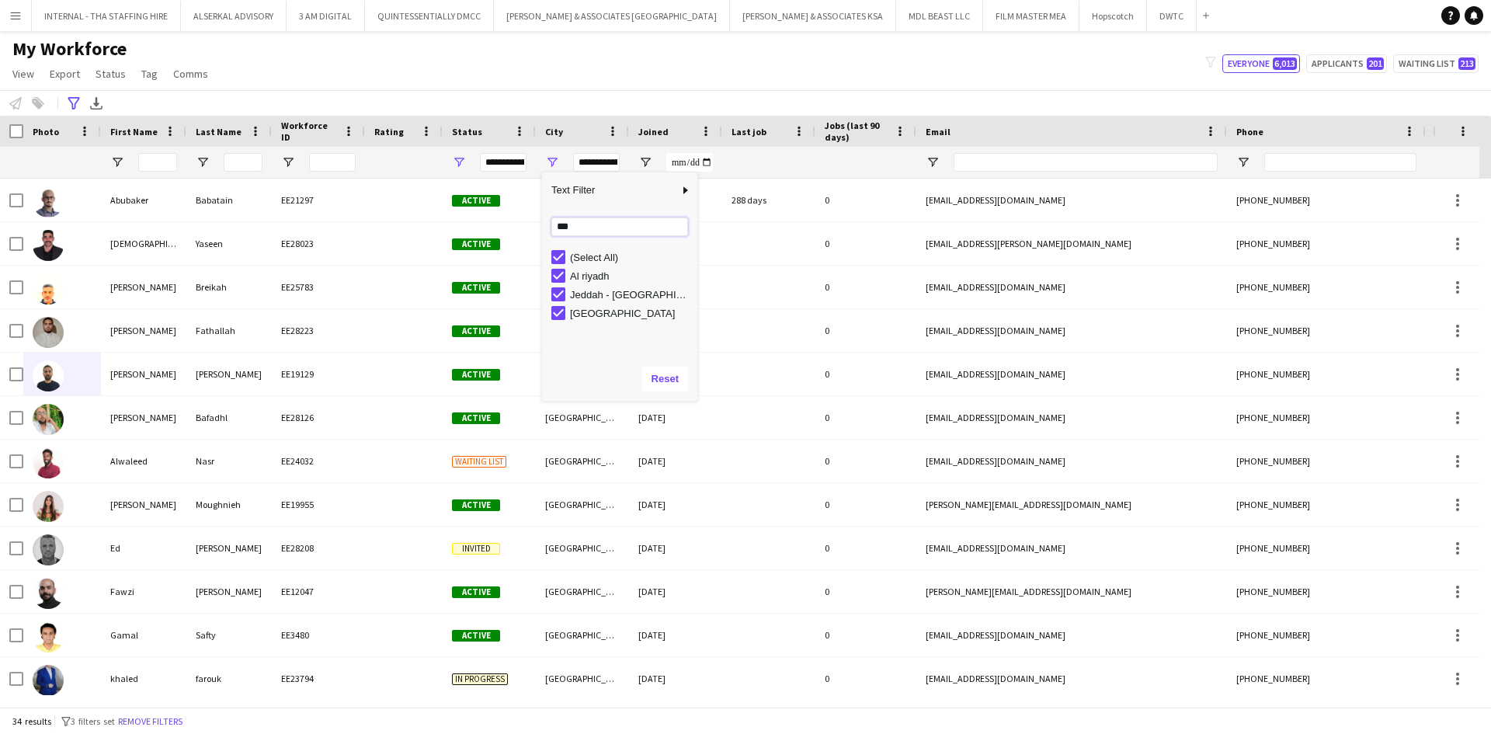
click at [584, 224] on input "***" at bounding box center [620, 226] width 137 height 19
type input "*"
type input "***"
click at [581, 280] on div "Jeddah" at bounding box center [631, 276] width 123 height 12
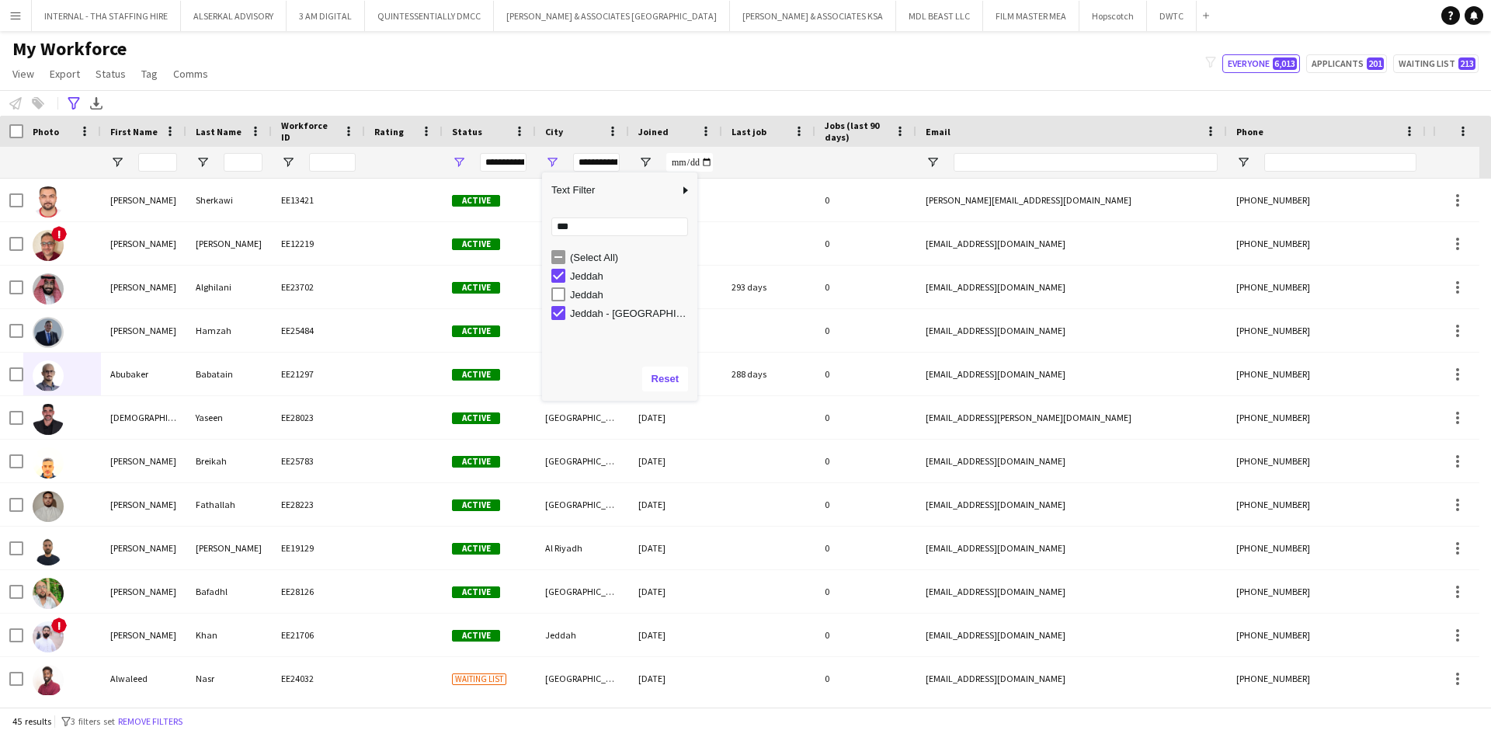
click at [581, 298] on div "jeddah" at bounding box center [631, 295] width 123 height 12
type input "**********"
click at [601, 45] on div "My Workforce View Views Default view [PERSON_NAME] New view Update view Delete …" at bounding box center [745, 63] width 1491 height 53
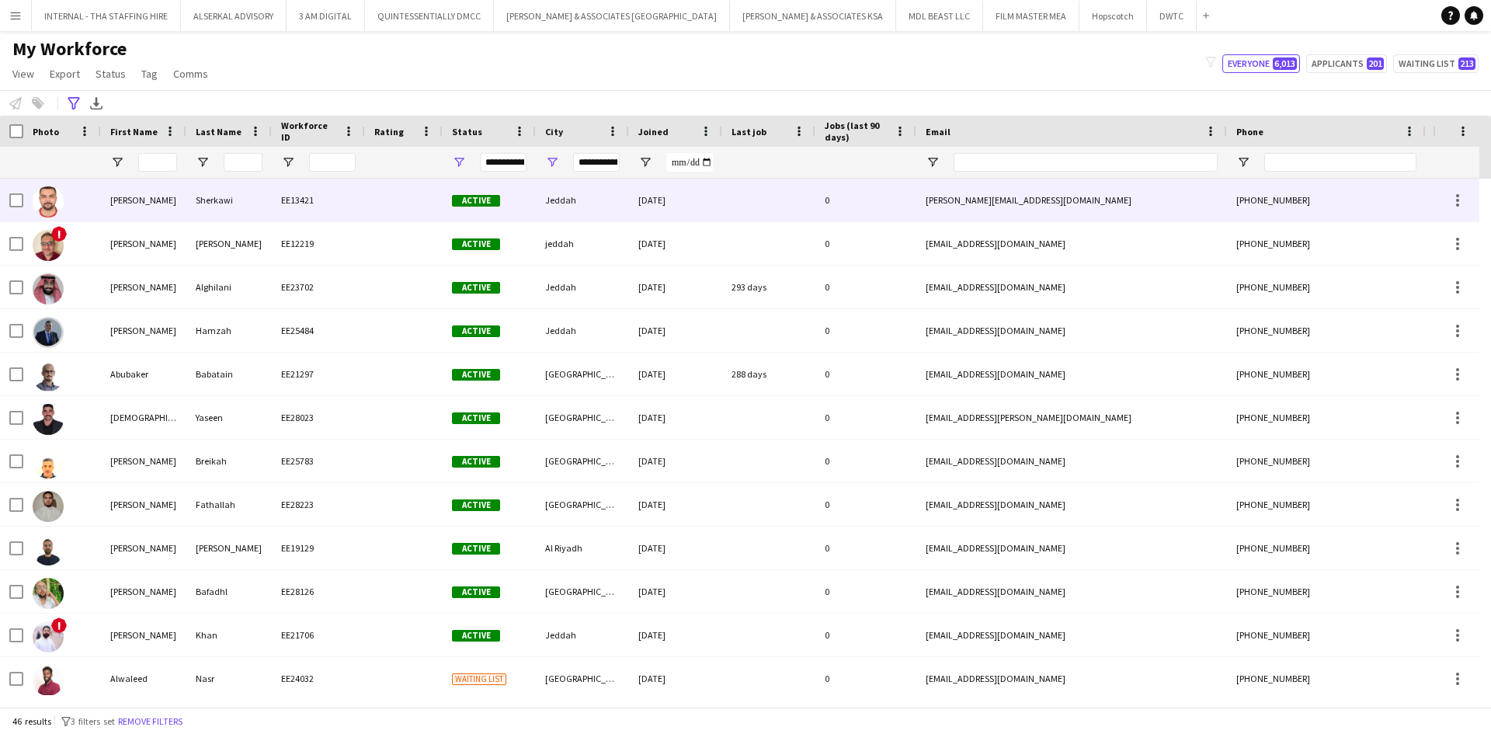
click at [223, 203] on div "Sherkawi" at bounding box center [228, 200] width 85 height 43
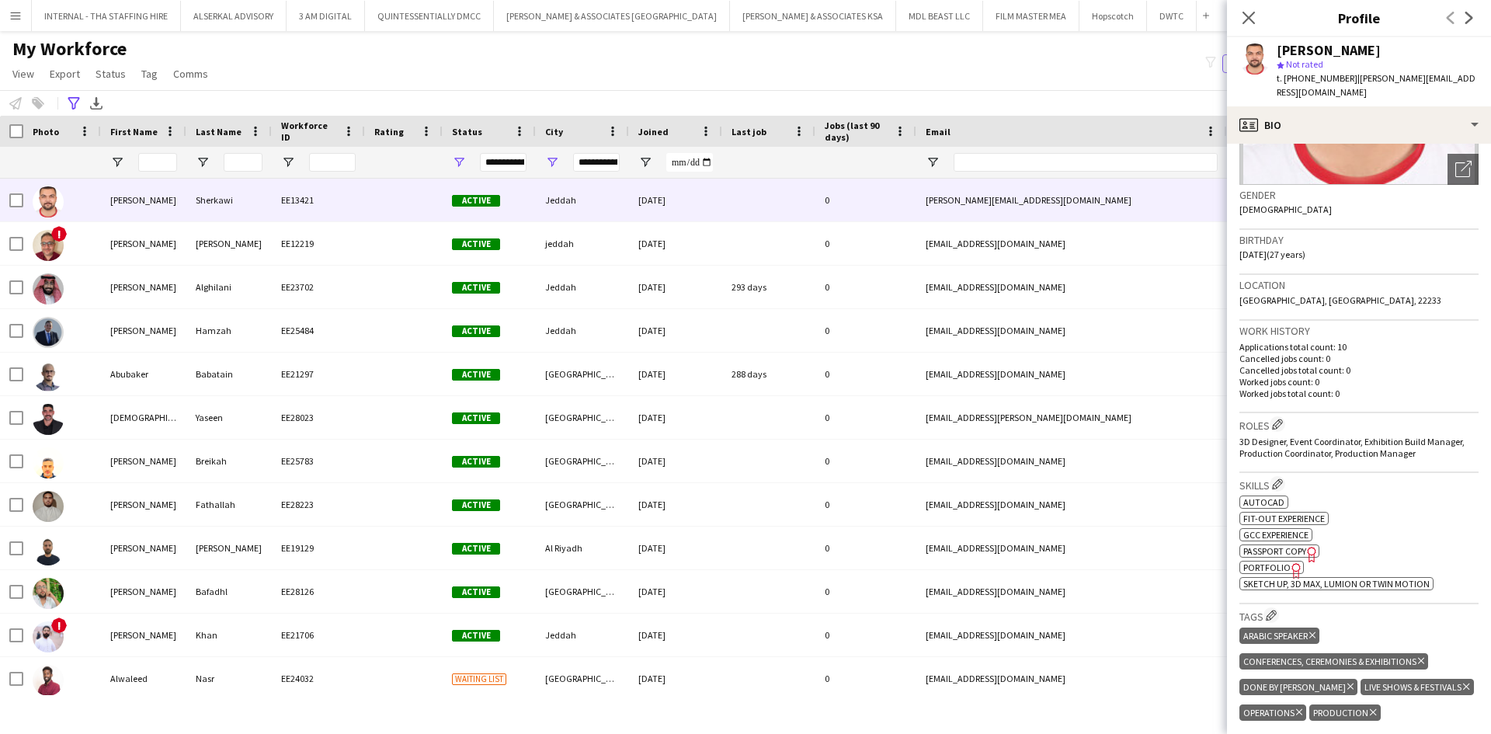
scroll to position [204, 0]
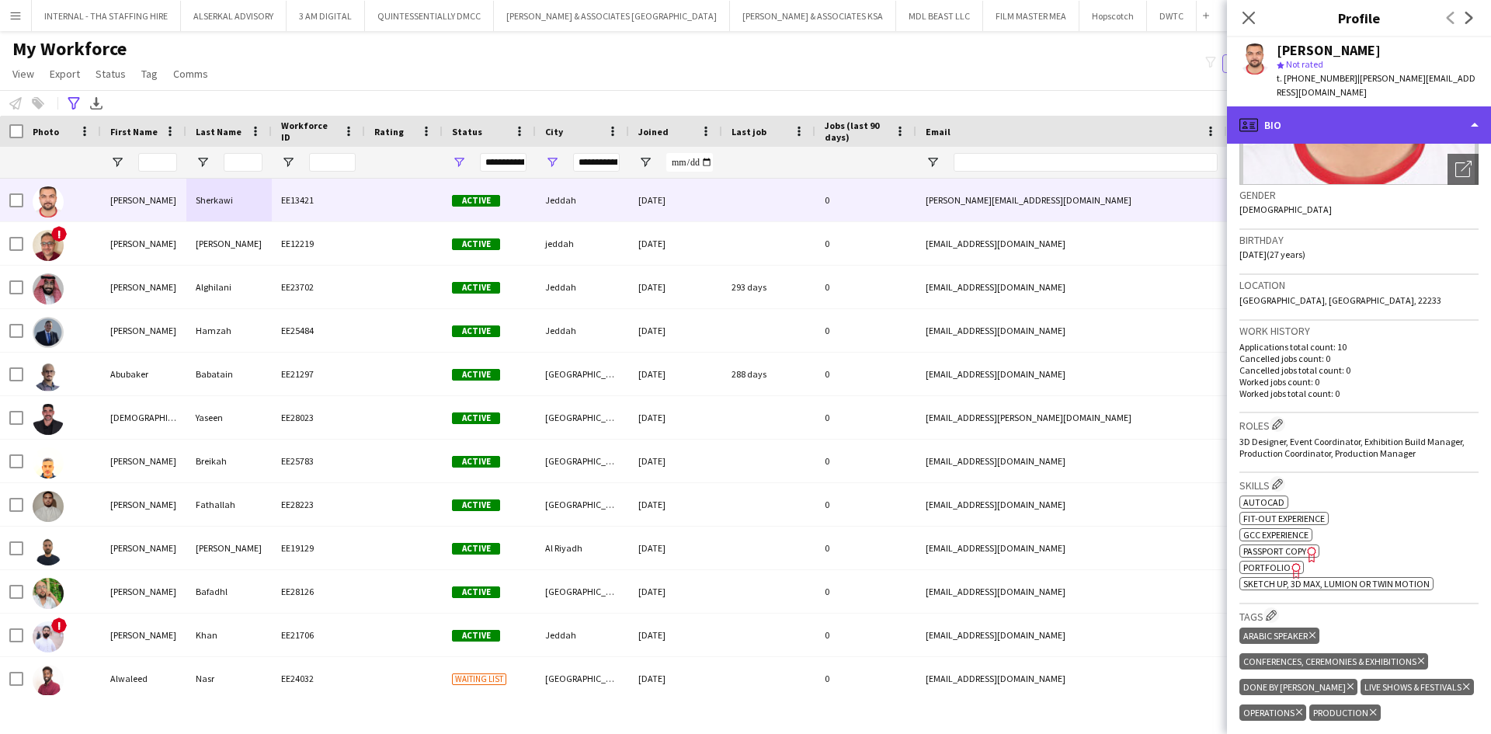
click at [1359, 106] on div "profile Bio" at bounding box center [1359, 124] width 264 height 37
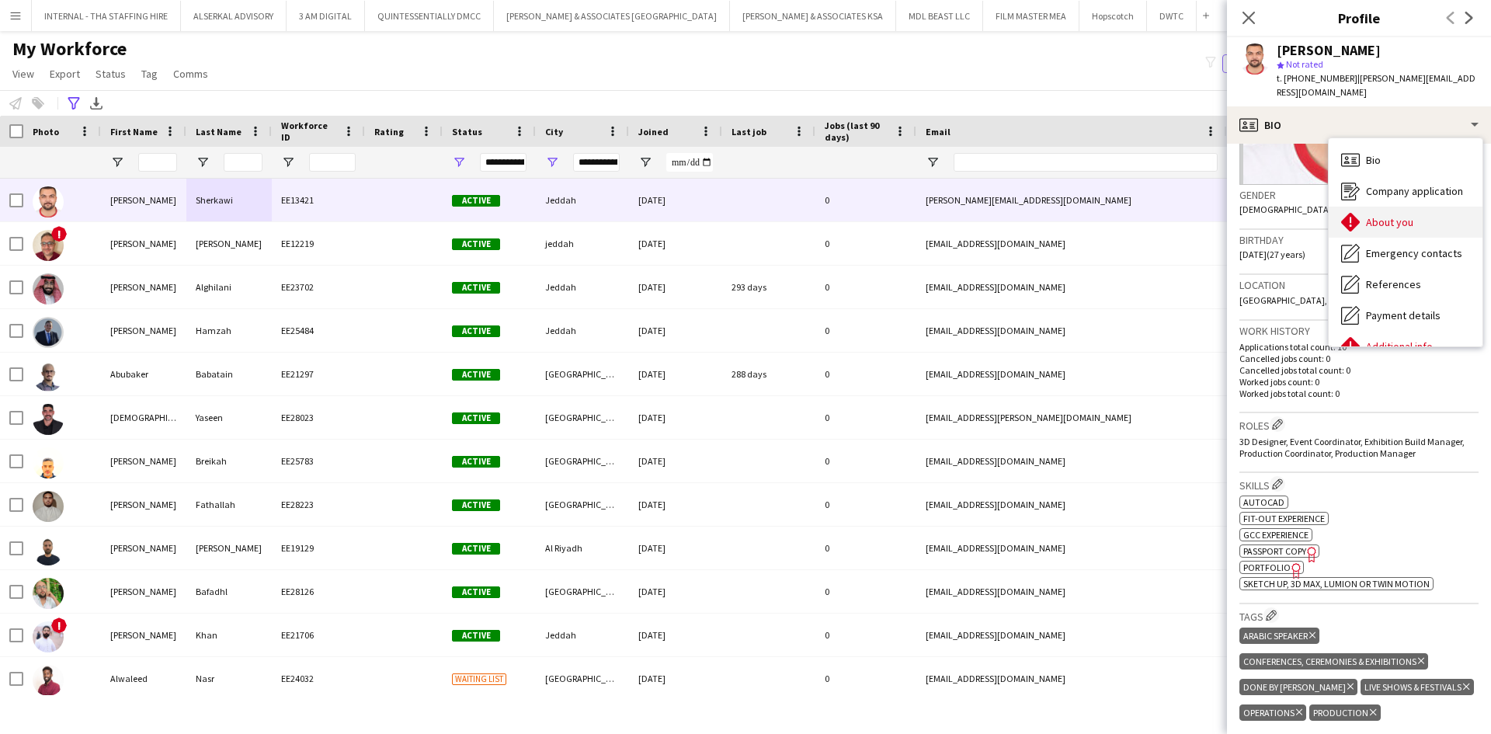
click at [1396, 215] on span "About you" at bounding box center [1389, 222] width 47 height 14
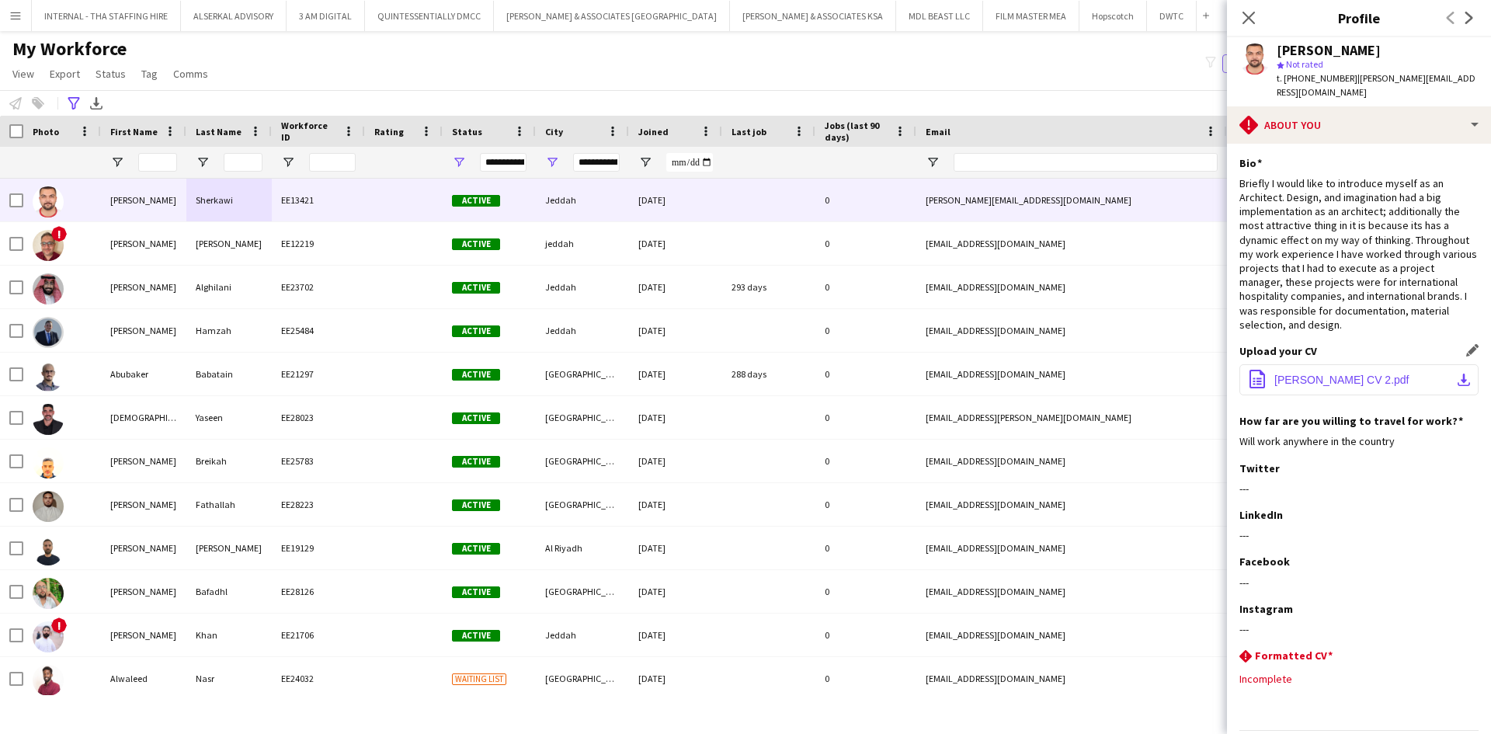
click at [1321, 364] on button "office-file-sheet [PERSON_NAME] CV 2.pdf download-bottom" at bounding box center [1359, 379] width 239 height 31
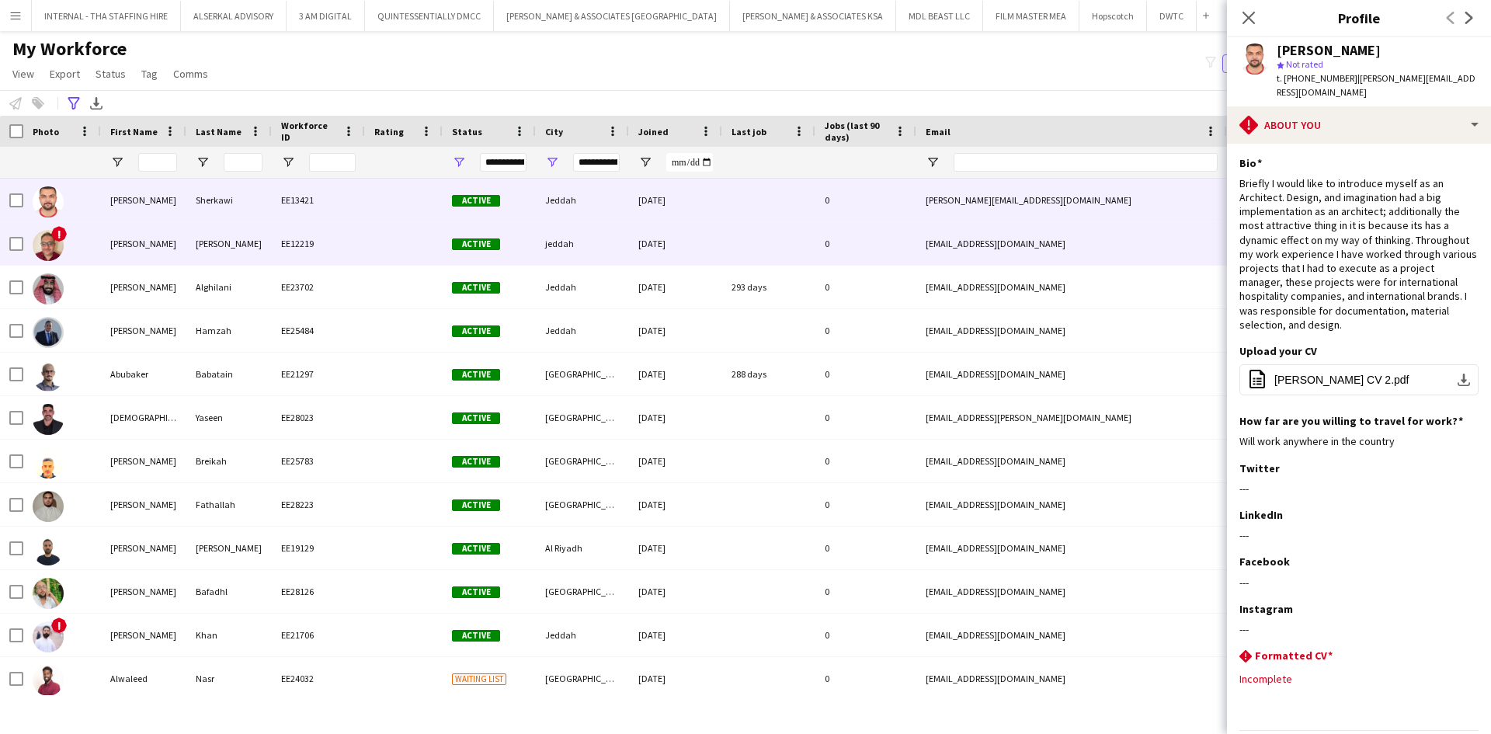
click at [650, 245] on div "[DATE]" at bounding box center [675, 243] width 93 height 43
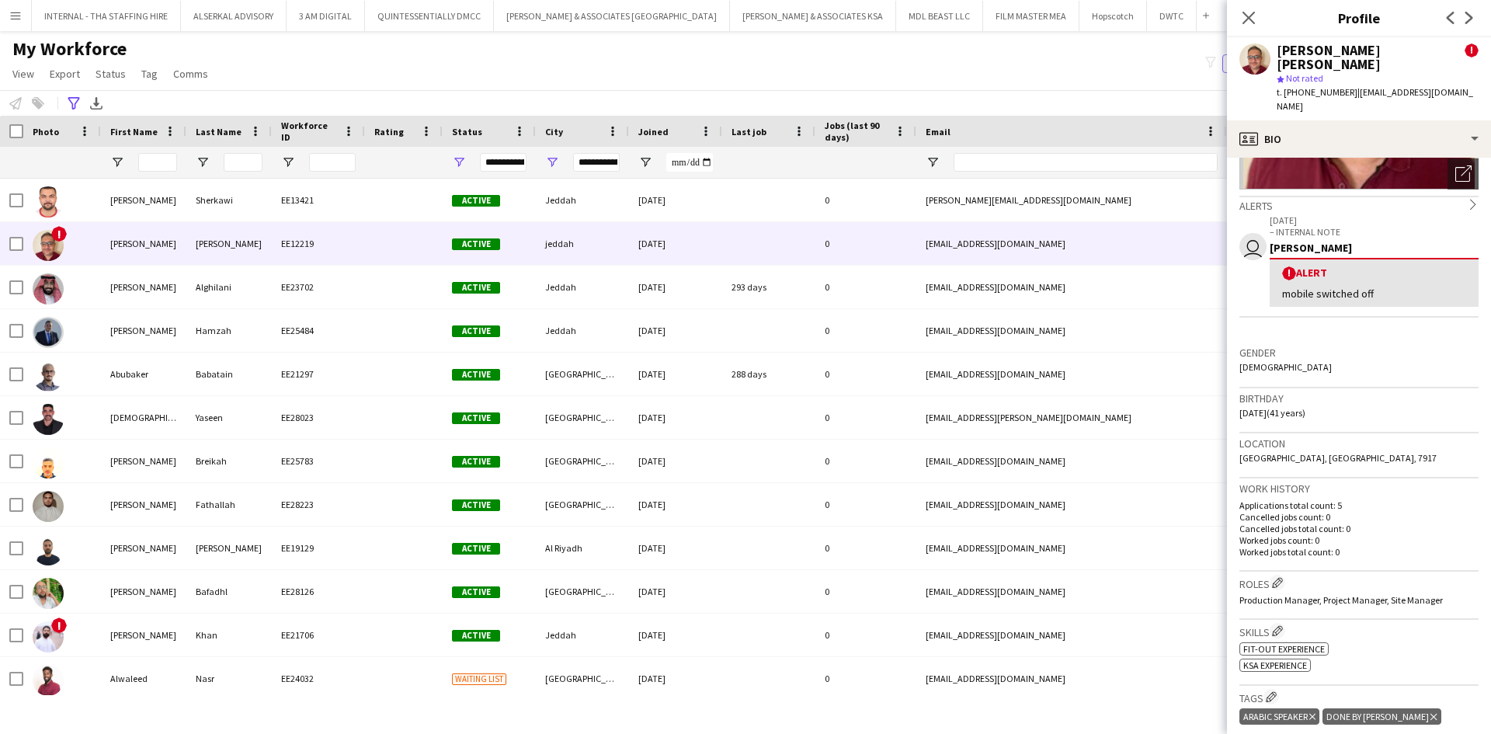
scroll to position [213, 0]
drag, startPoint x: 1343, startPoint y: 76, endPoint x: 1282, endPoint y: 78, distance: 61.4
click at [1282, 86] on span "t. [PHONE_NUMBER]" at bounding box center [1317, 92] width 81 height 12
copy span "[PHONE_NUMBER]"
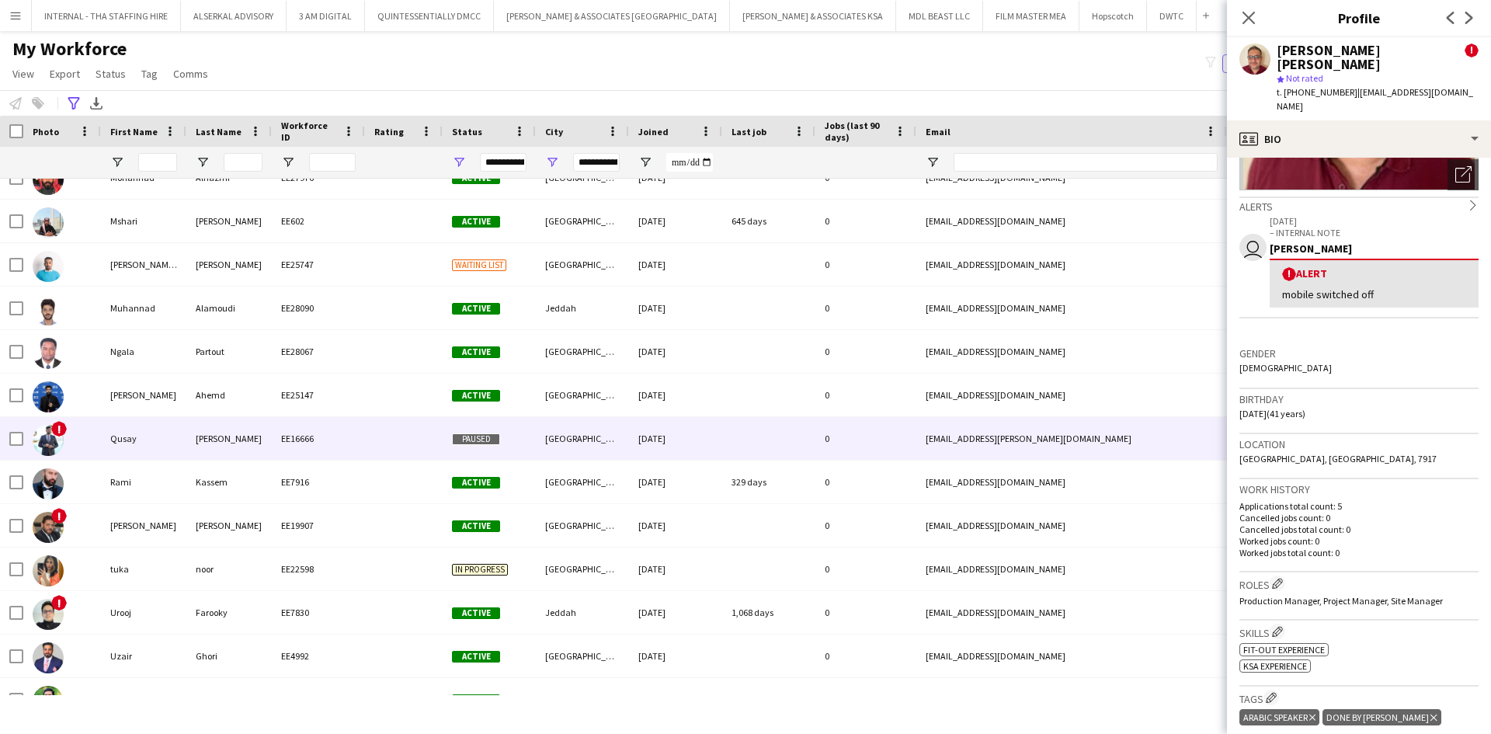
scroll to position [0, 0]
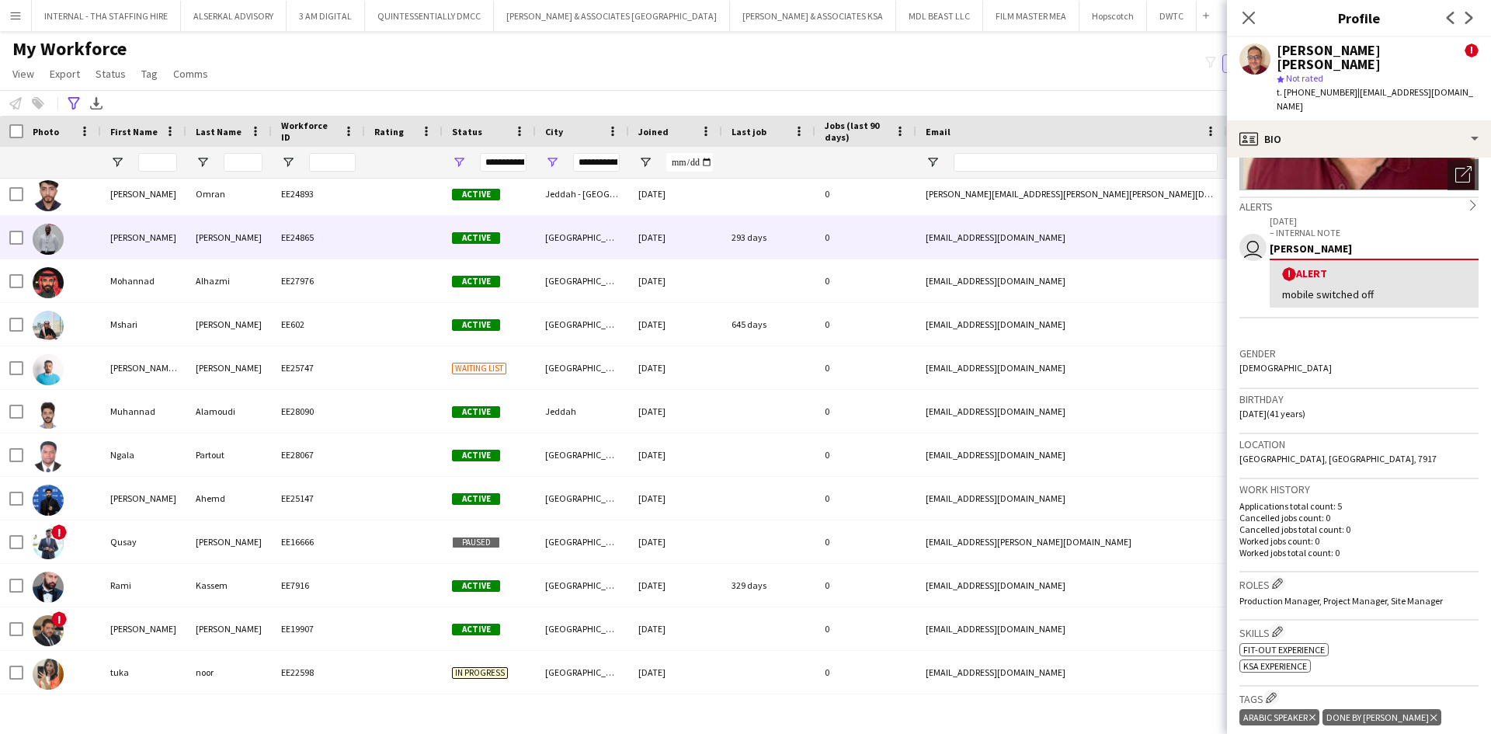
click at [581, 232] on div "[GEOGRAPHIC_DATA]" at bounding box center [582, 237] width 93 height 43
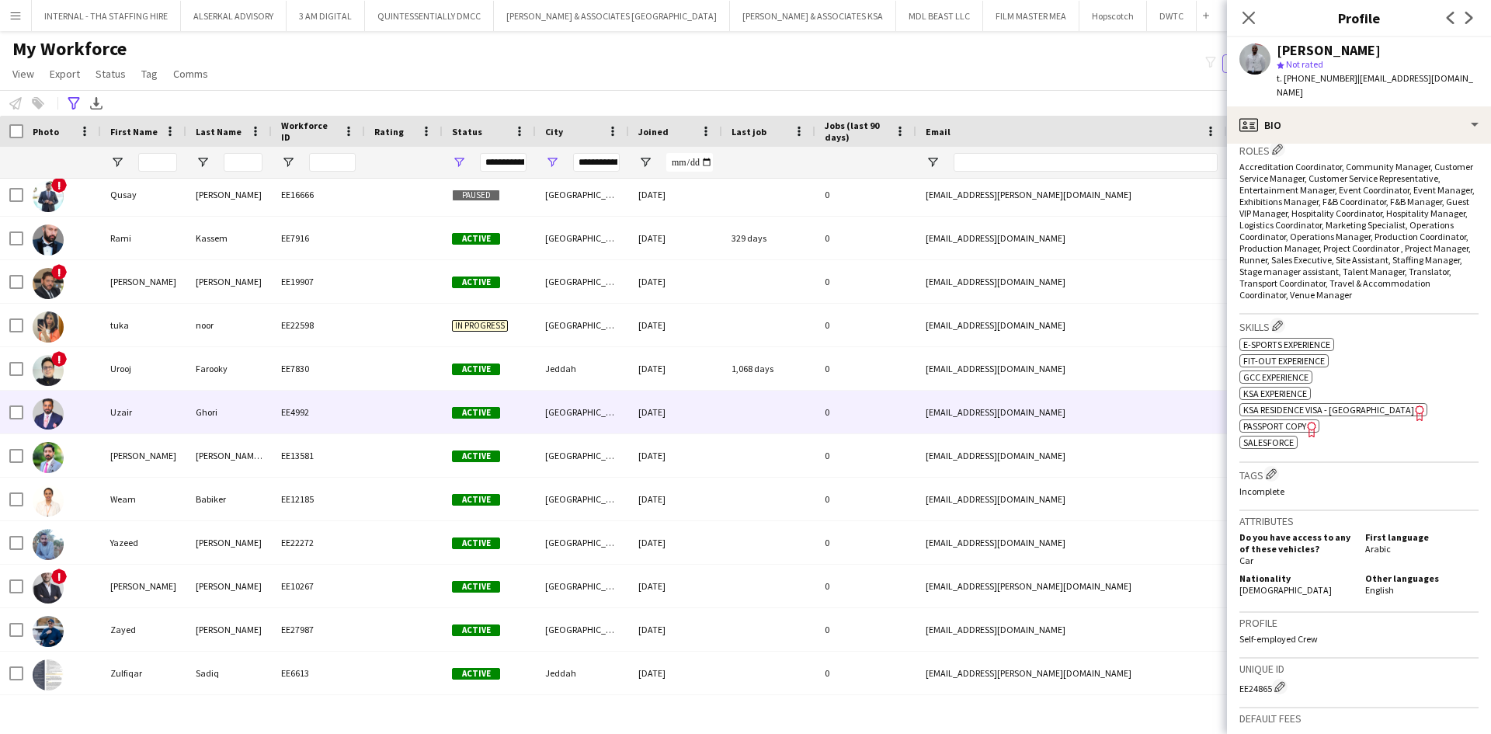
click at [716, 409] on div "[DATE]" at bounding box center [675, 412] width 93 height 43
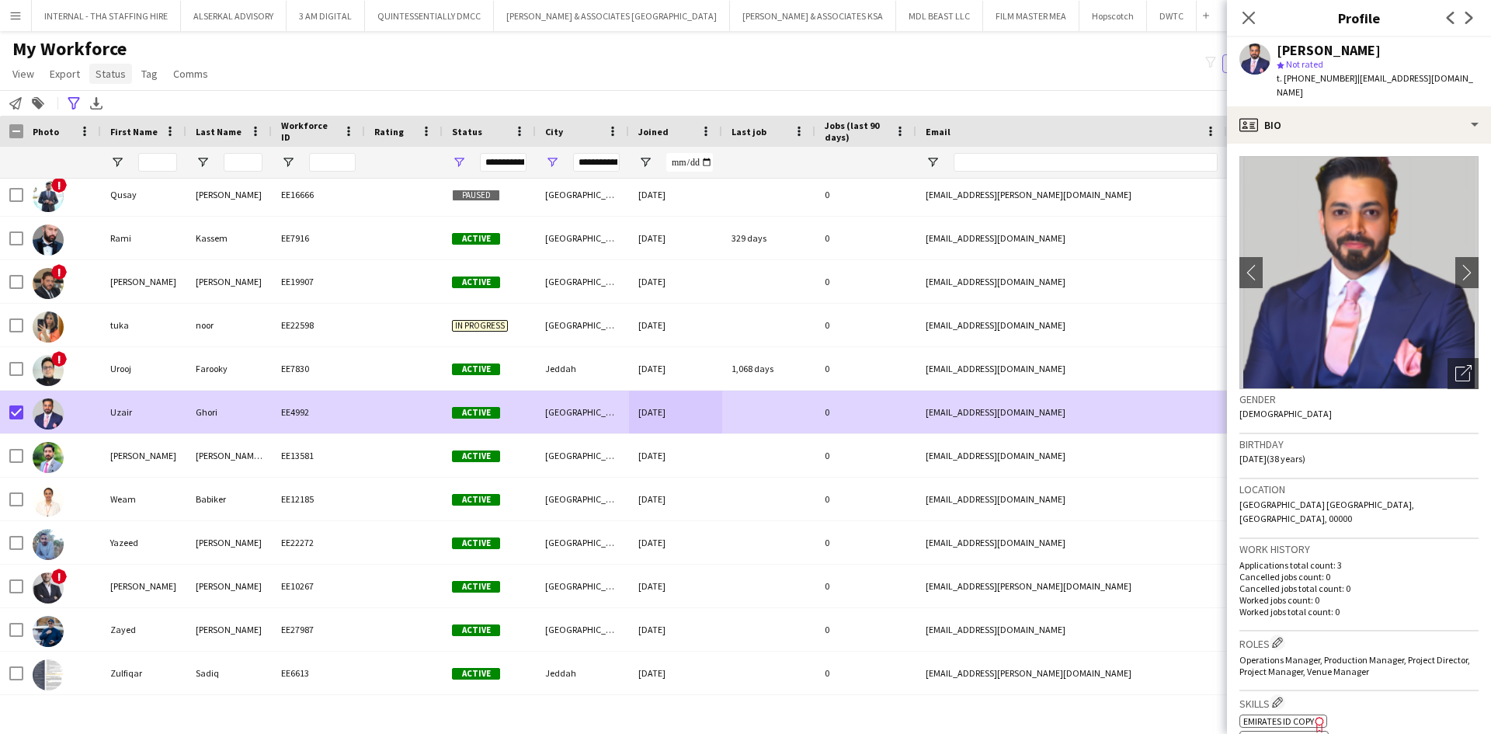
click at [117, 75] on span "Status" at bounding box center [111, 74] width 30 height 14
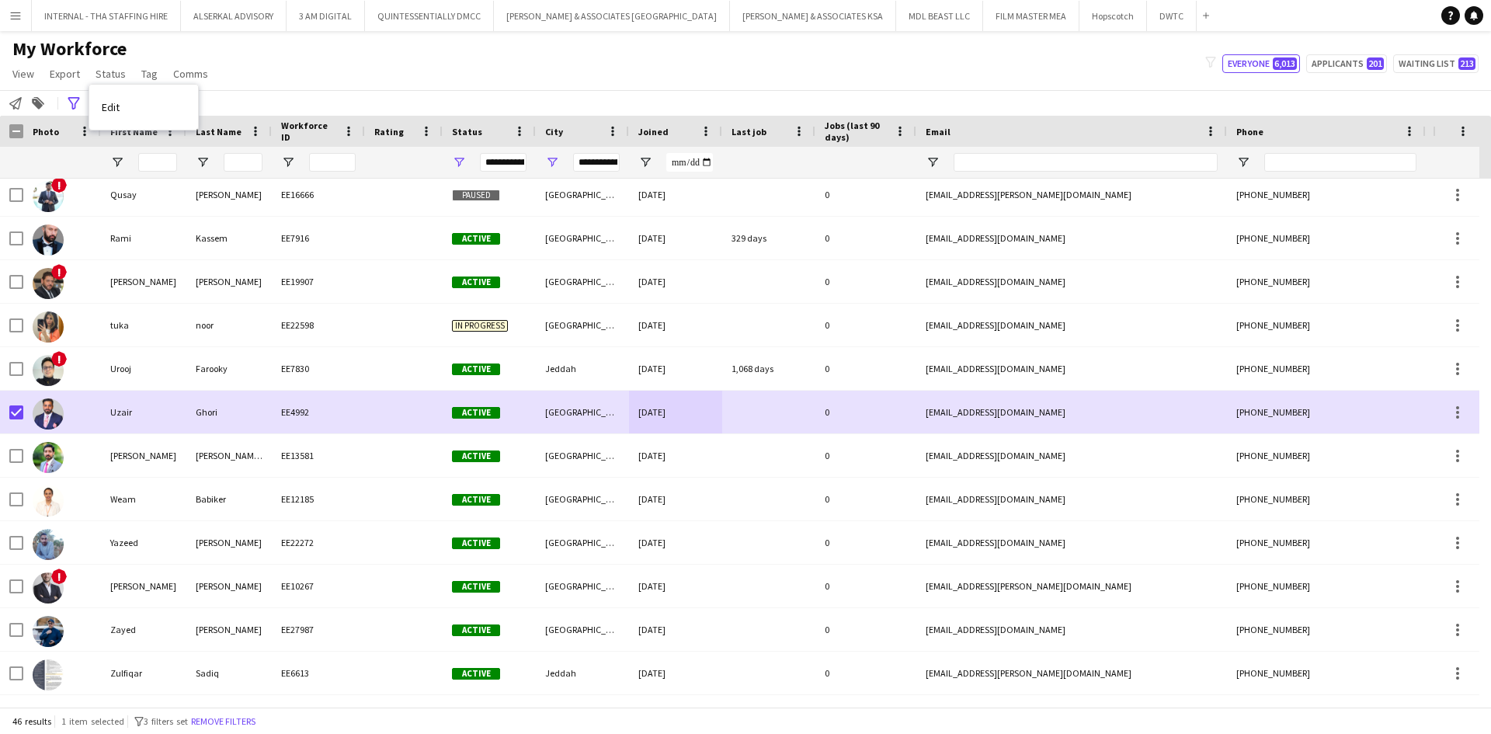
click at [442, 79] on div "My Workforce View Views Default view [PERSON_NAME] New view Update view Delete …" at bounding box center [745, 63] width 1491 height 53
click at [75, 105] on icon at bounding box center [74, 103] width 12 height 12
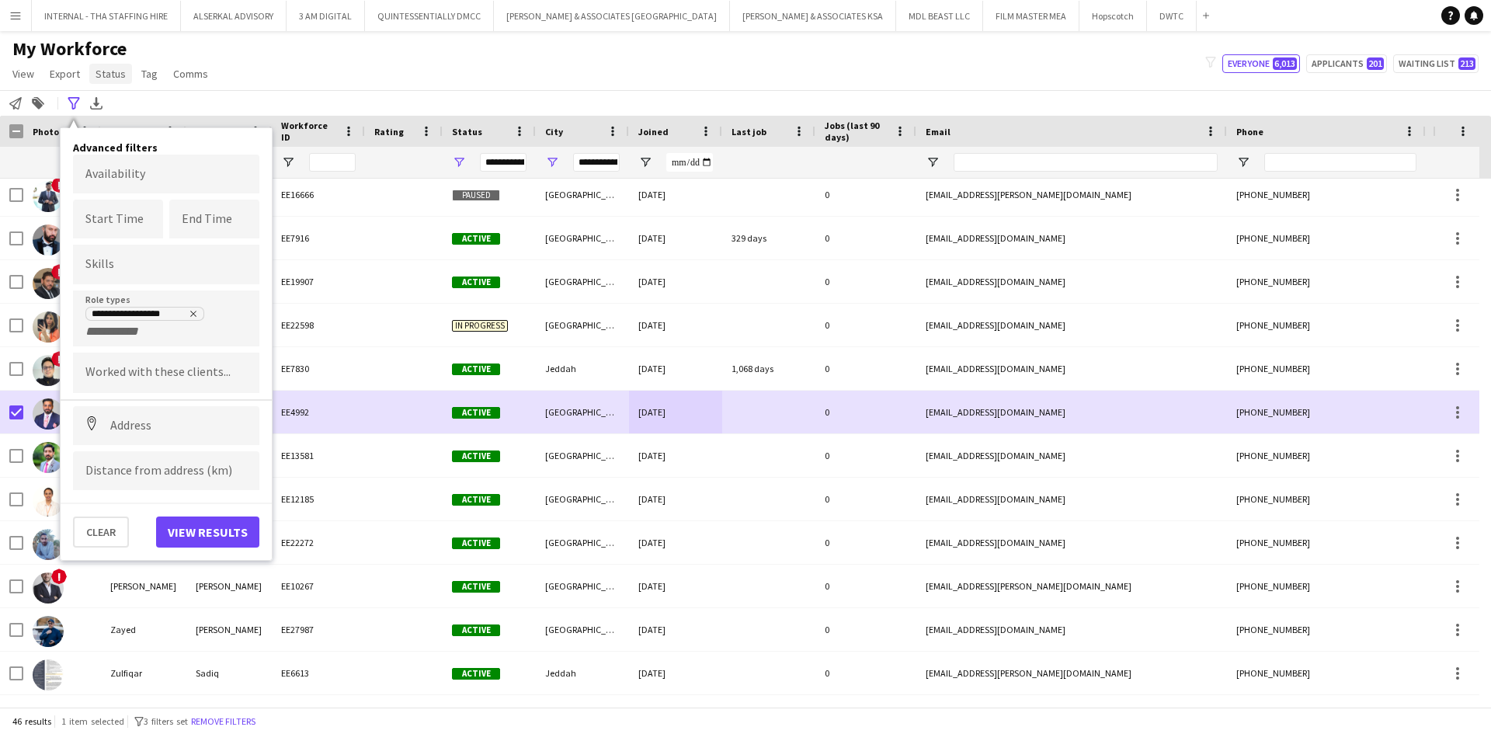
click at [108, 78] on span "Status" at bounding box center [111, 74] width 30 height 14
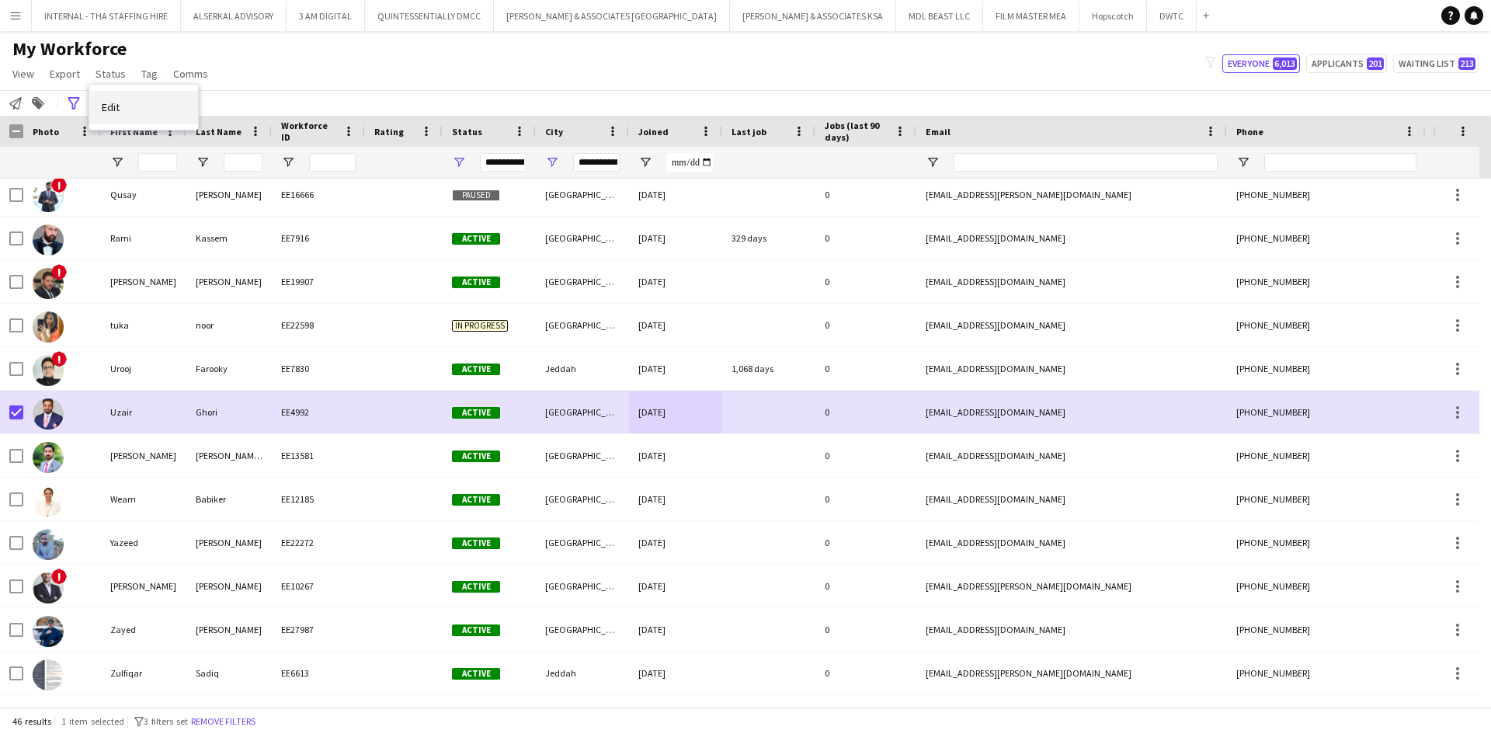
click at [112, 104] on span "Edit" at bounding box center [111, 107] width 18 height 14
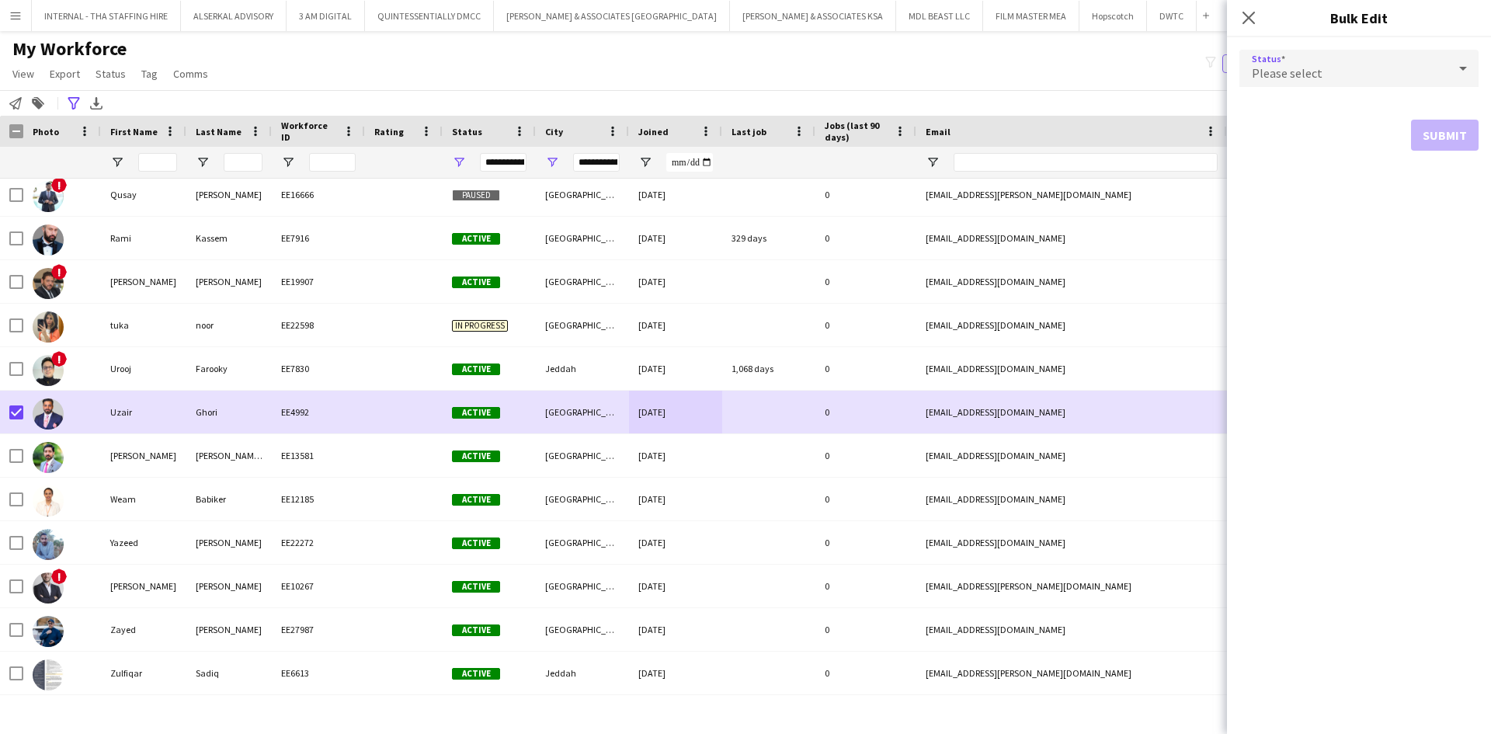
click at [1466, 64] on icon at bounding box center [1463, 68] width 19 height 31
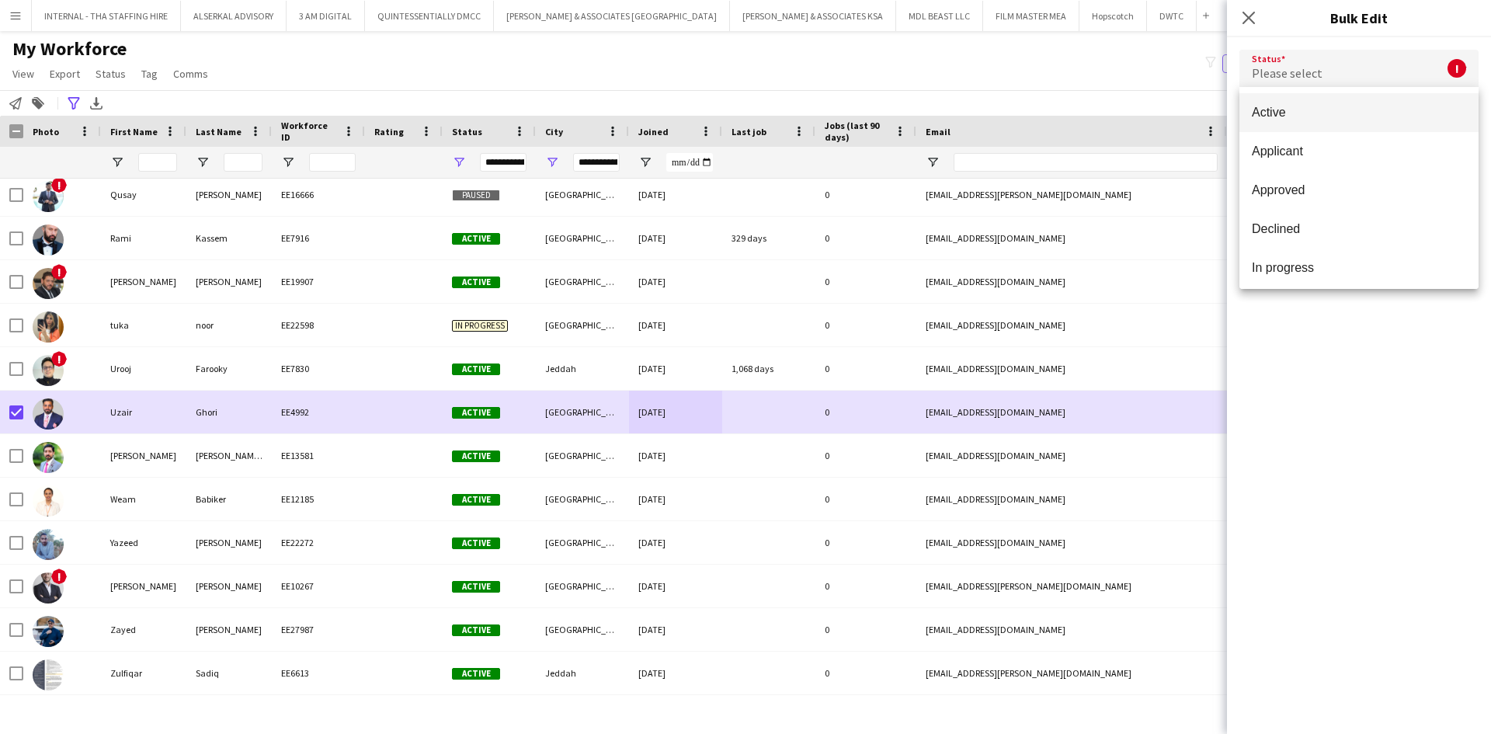
drag, startPoint x: 1028, startPoint y: 78, endPoint x: 1246, endPoint y: 16, distance: 226.0
click at [1246, 16] on div at bounding box center [745, 367] width 1491 height 734
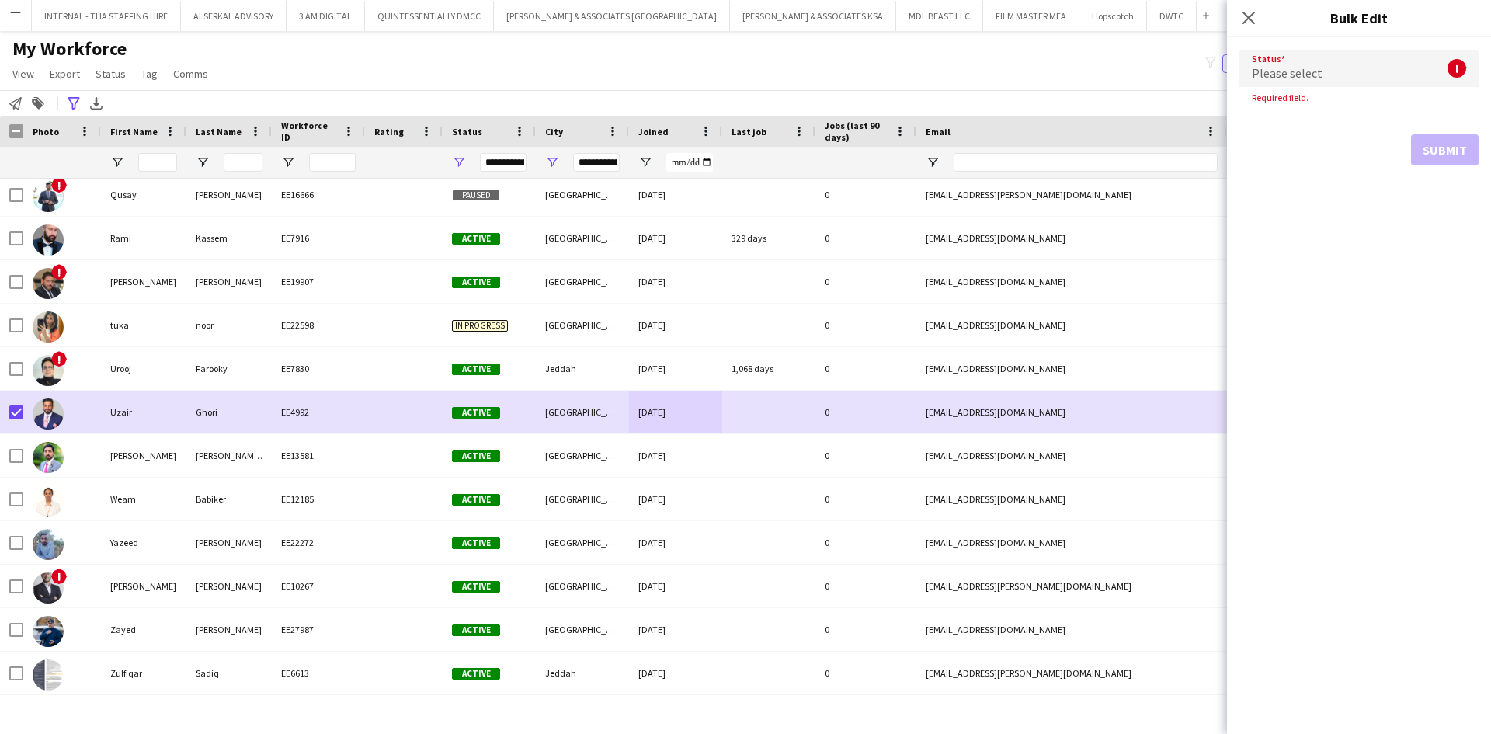
click at [1246, 16] on icon "Close pop-in" at bounding box center [1249, 18] width 12 height 12
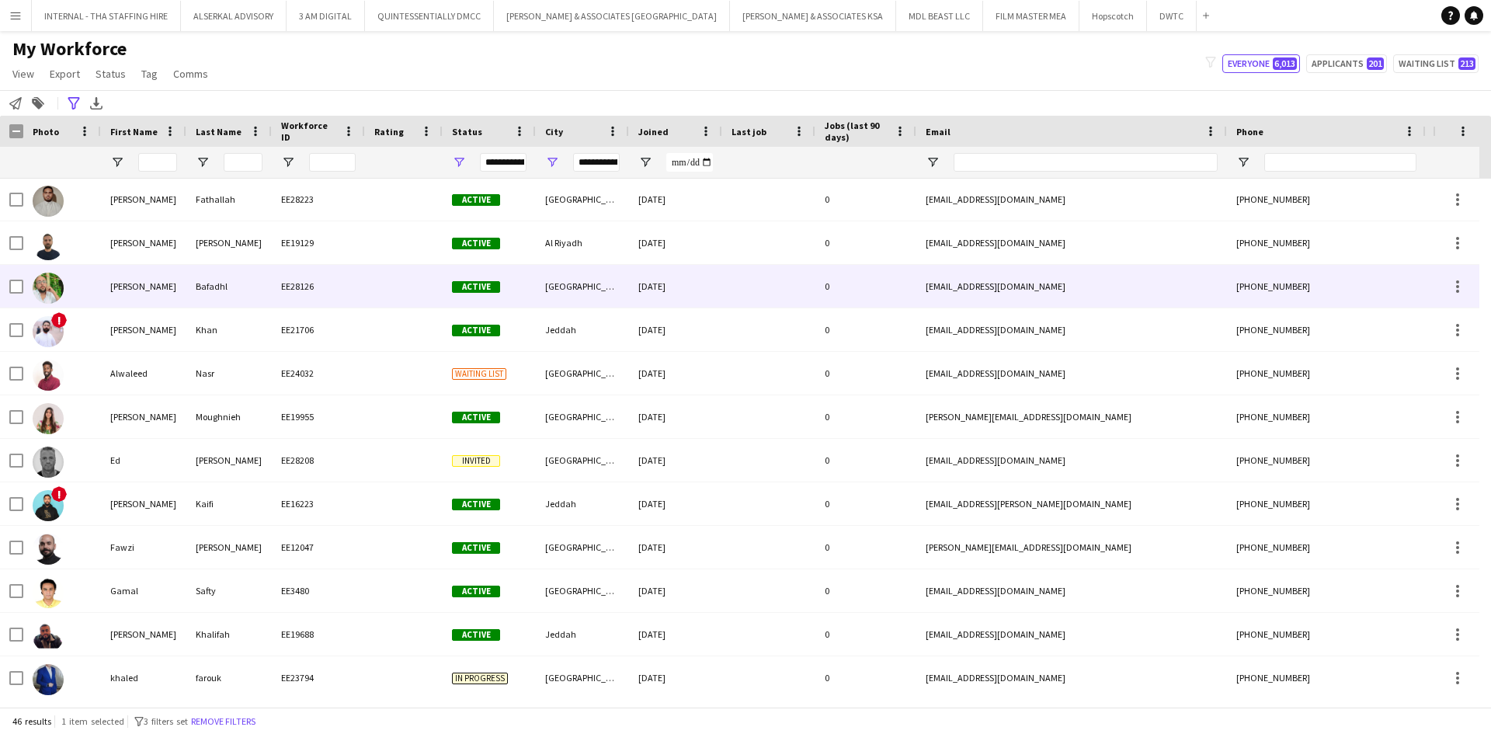
scroll to position [88, 0]
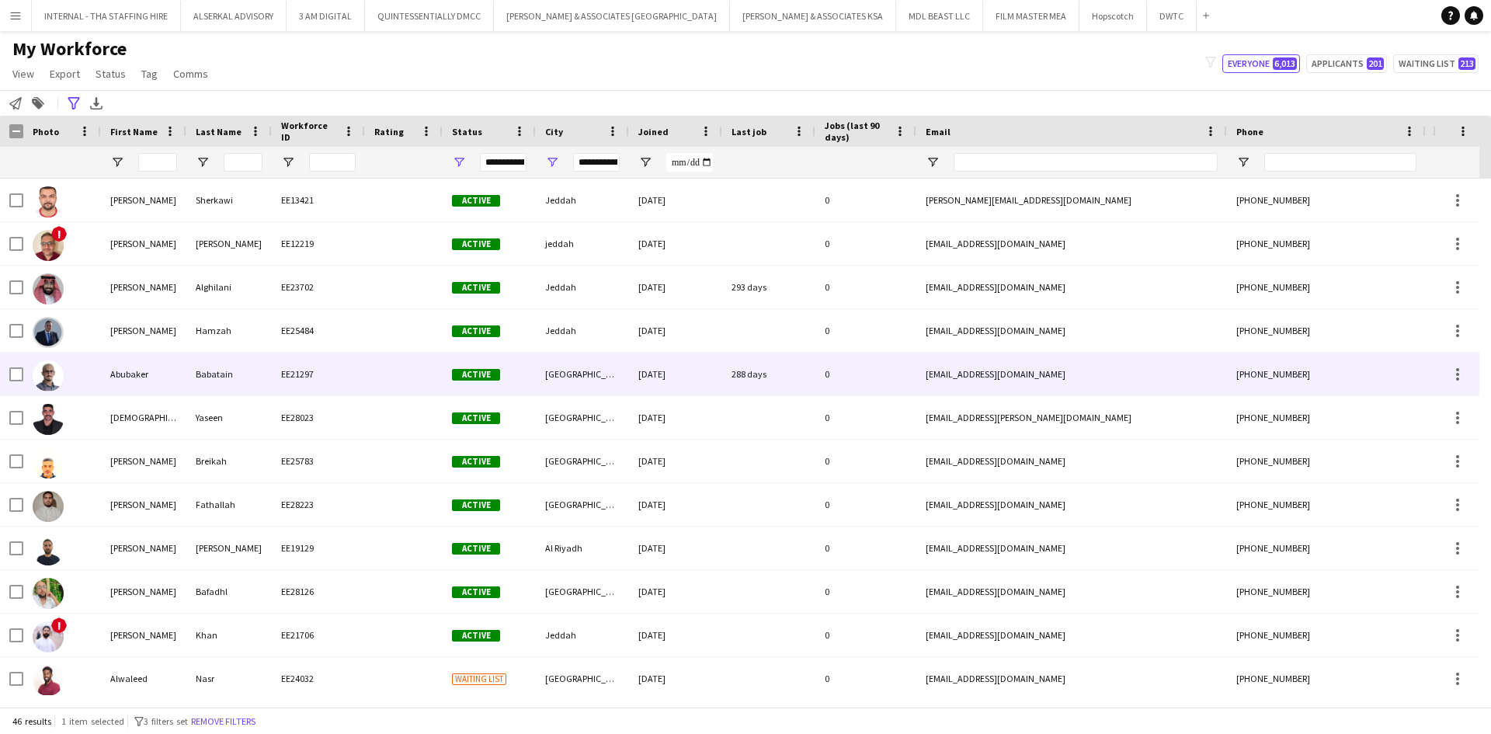
click at [380, 369] on div at bounding box center [404, 374] width 78 height 43
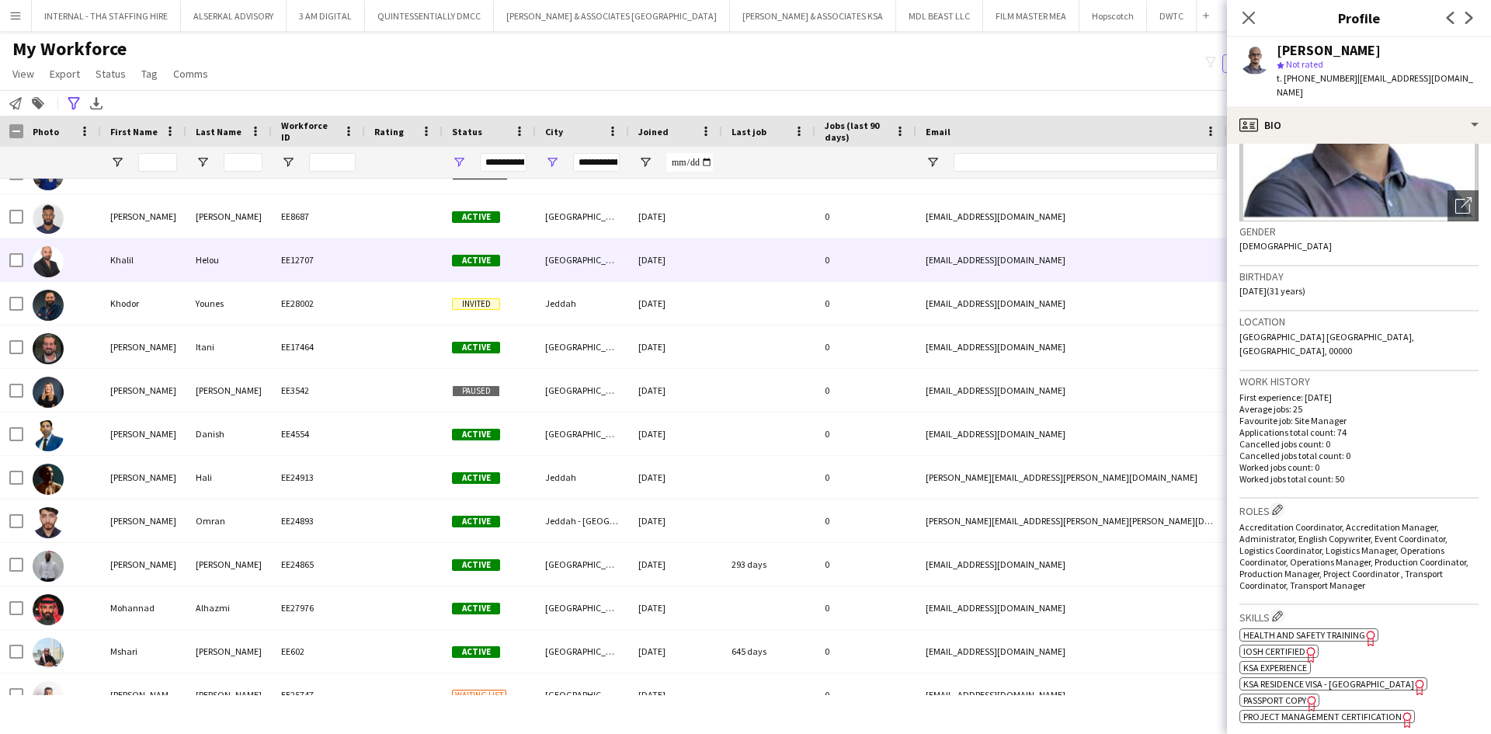
scroll to position [851, 0]
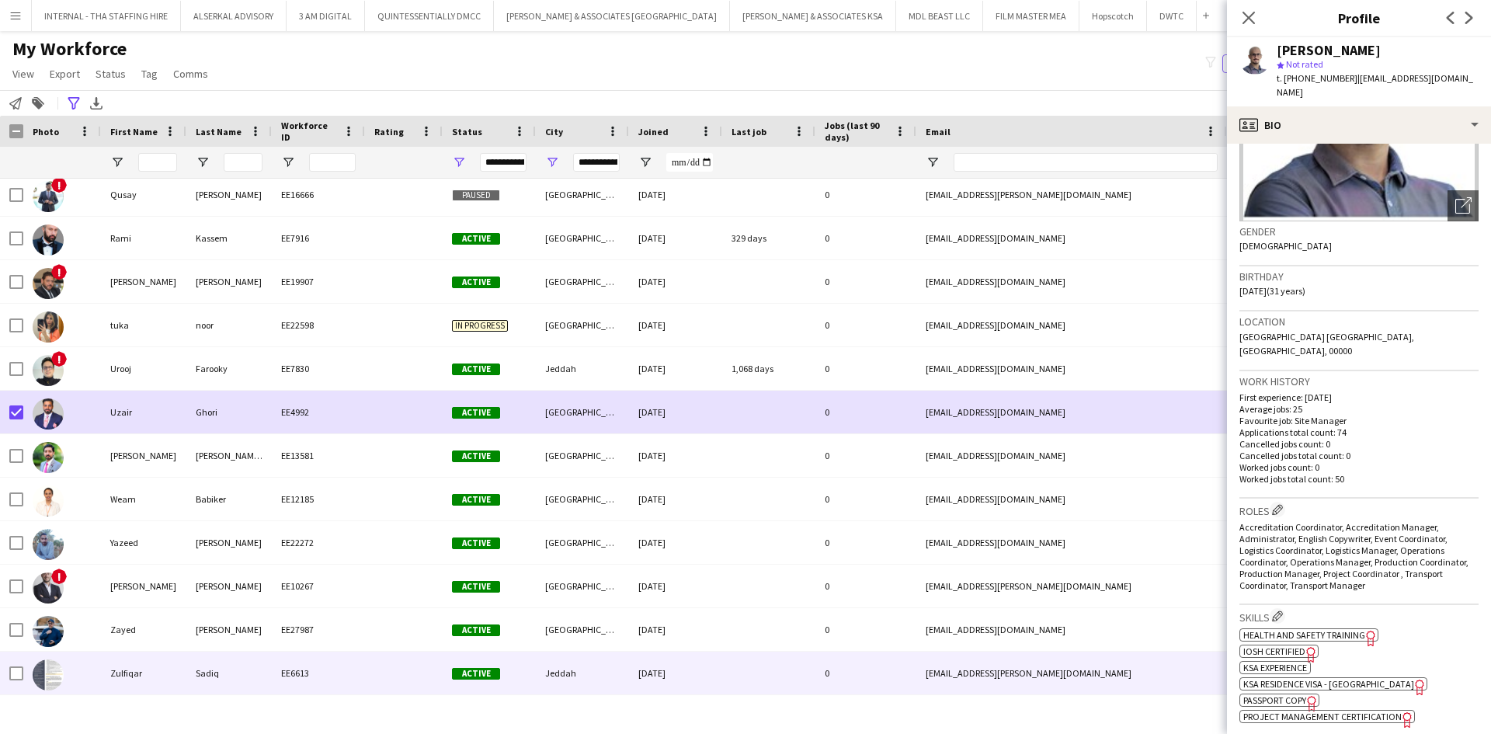
click at [550, 663] on div "Jeddah" at bounding box center [582, 673] width 93 height 43
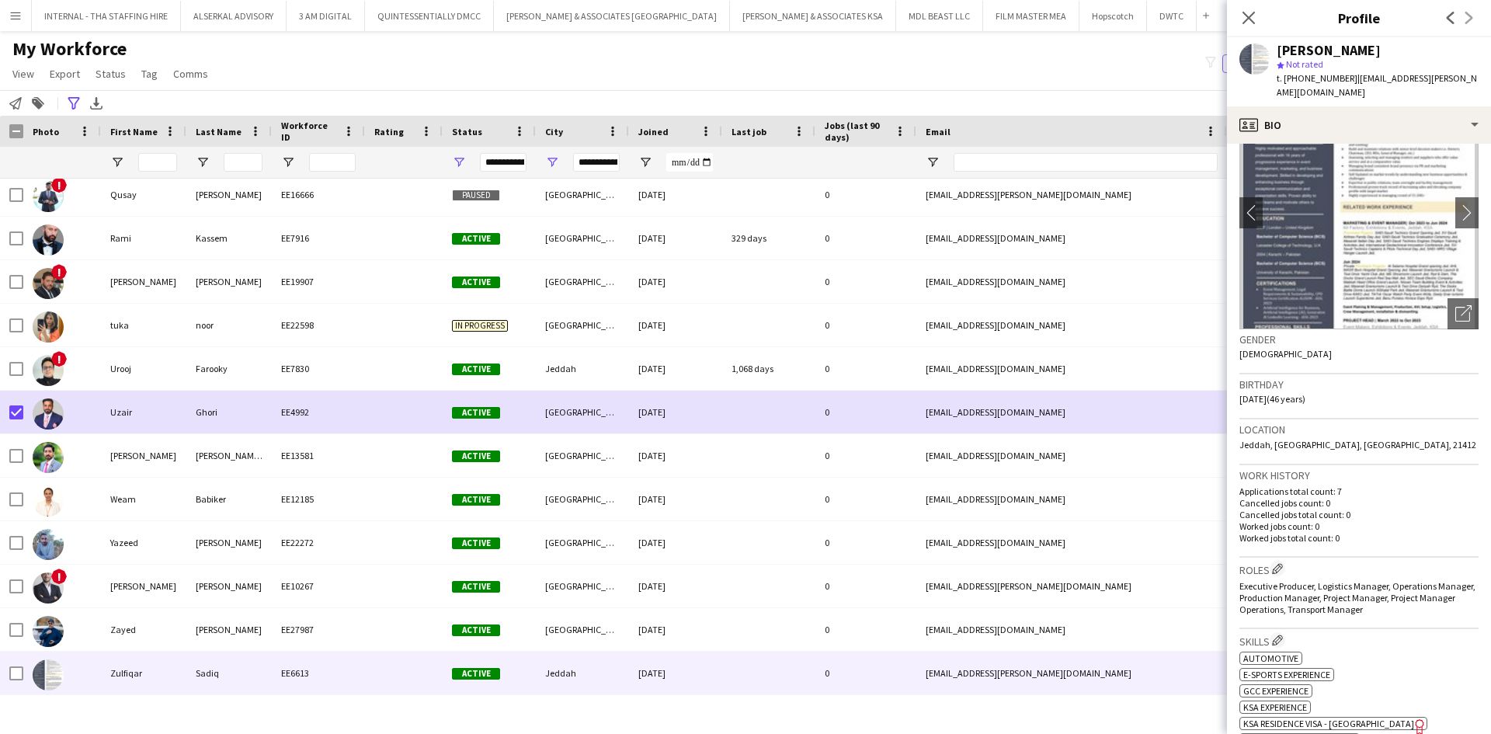
scroll to position [59, 0]
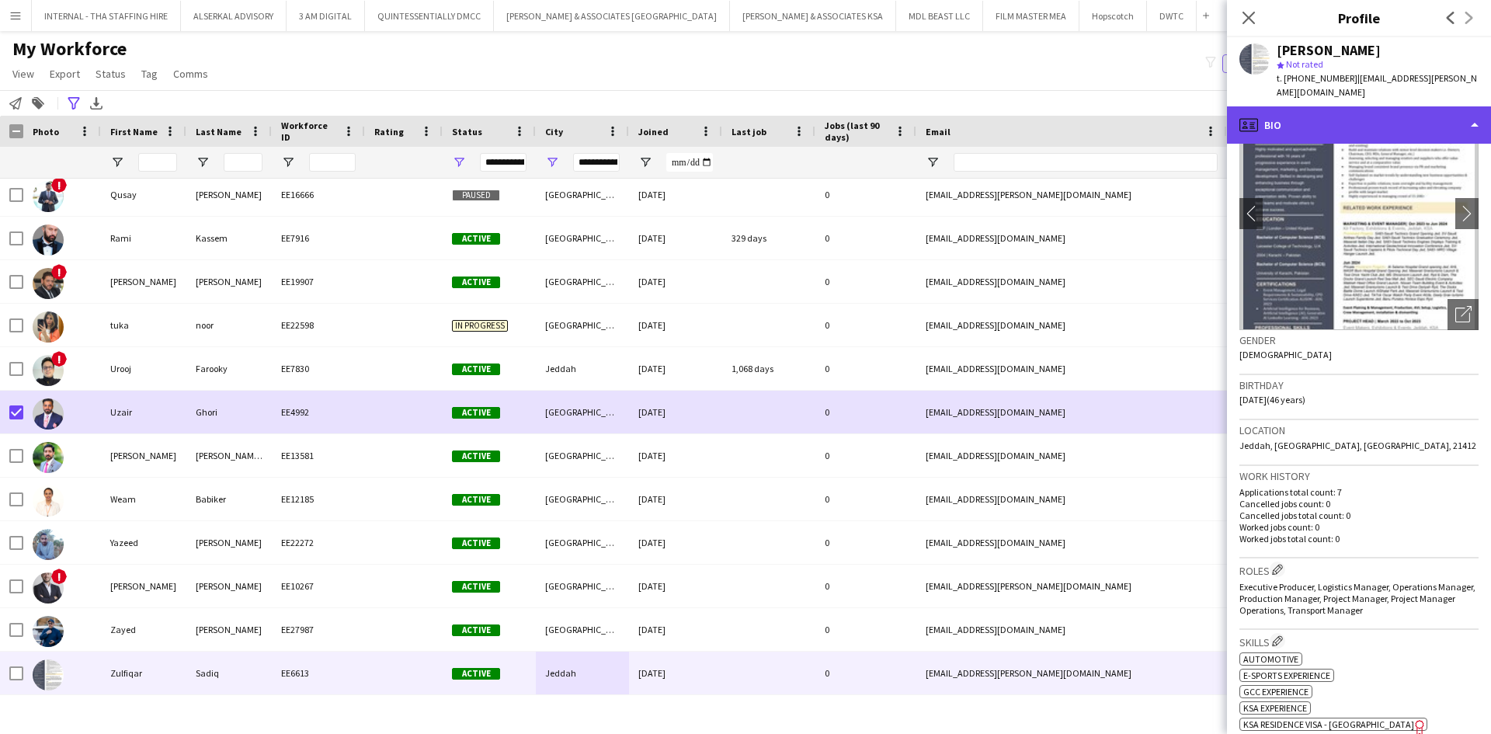
click at [1362, 107] on div "profile Bio" at bounding box center [1359, 124] width 264 height 37
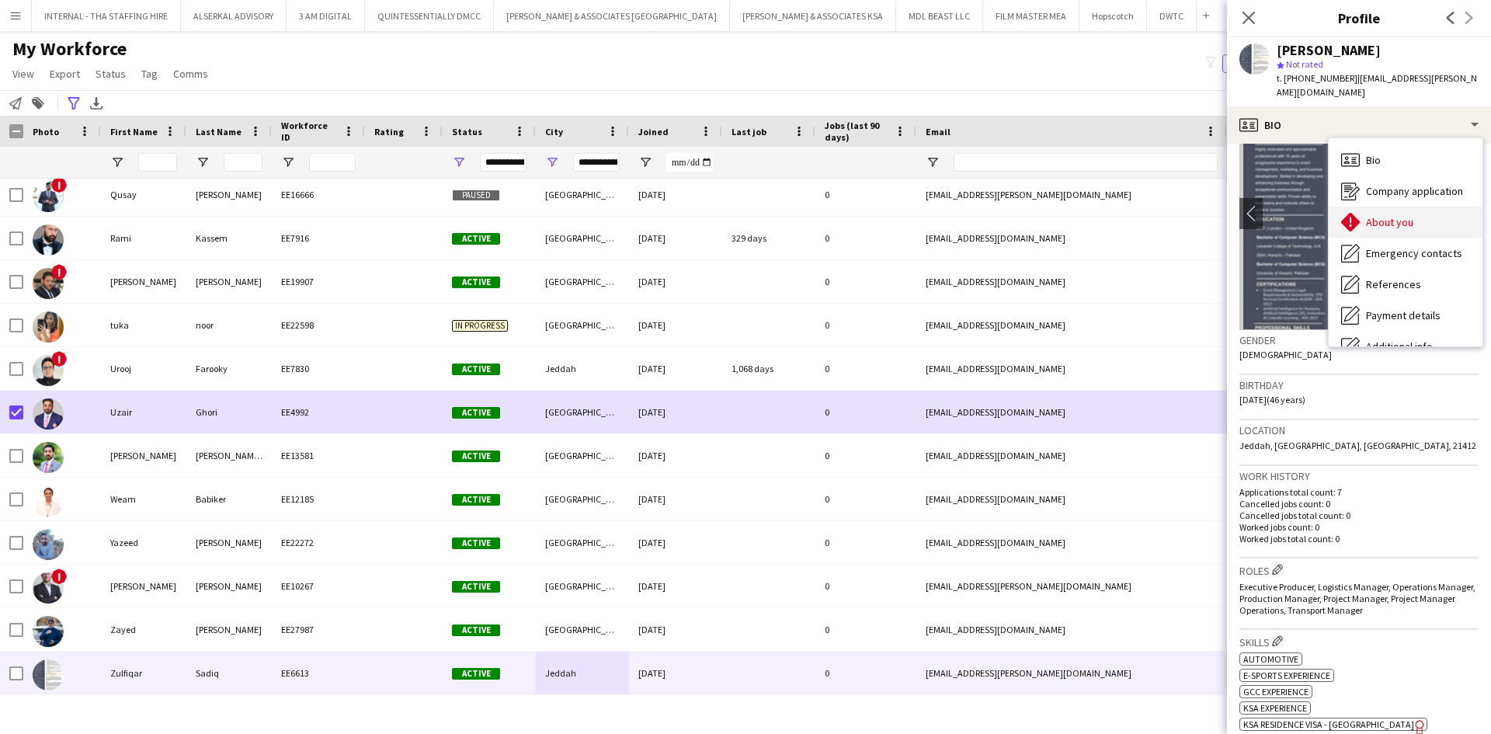
click at [1386, 215] on span "About you" at bounding box center [1389, 222] width 47 height 14
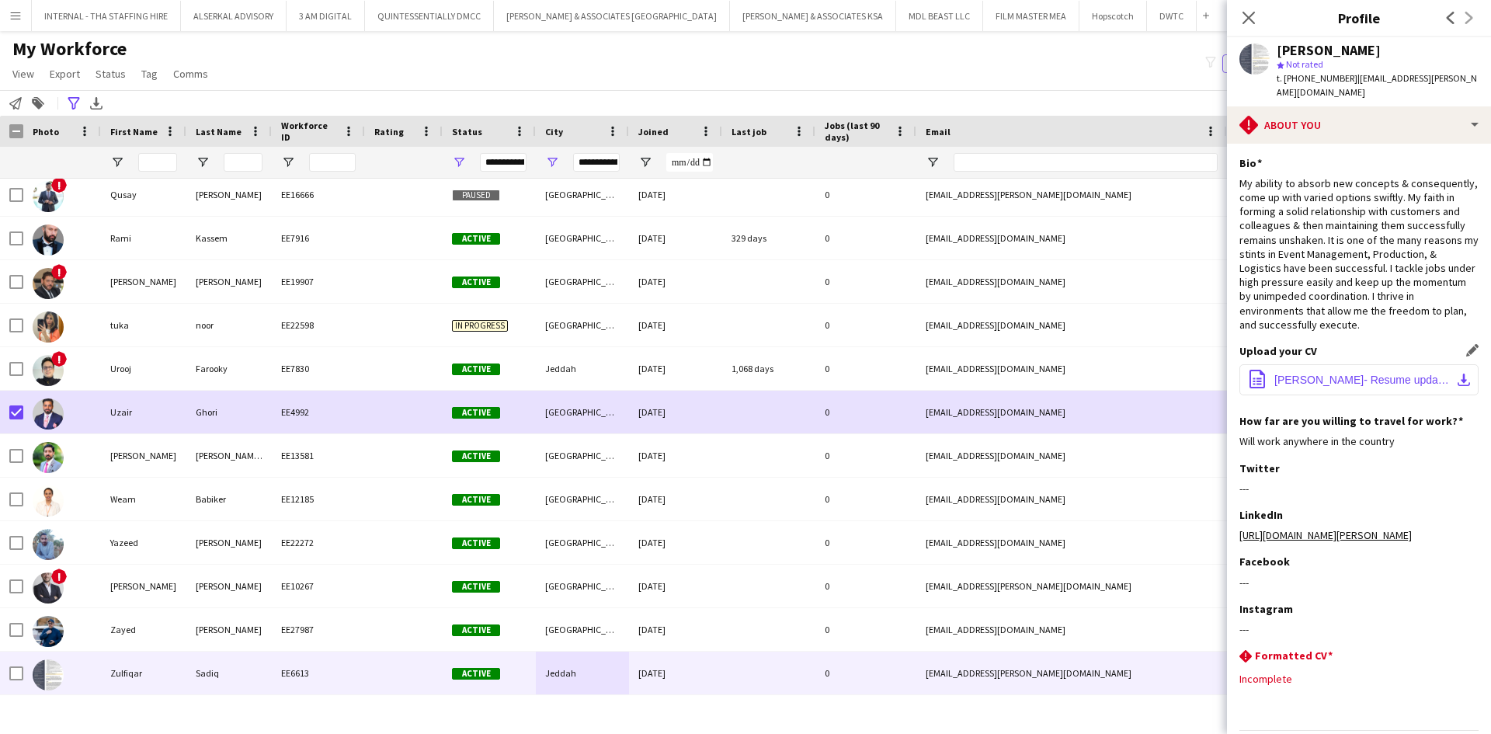
click at [1300, 374] on span "[PERSON_NAME]- Resume updated oct-25_251005_095511.pdf" at bounding box center [1363, 380] width 176 height 12
